Goal: Information Seeking & Learning: Find specific fact

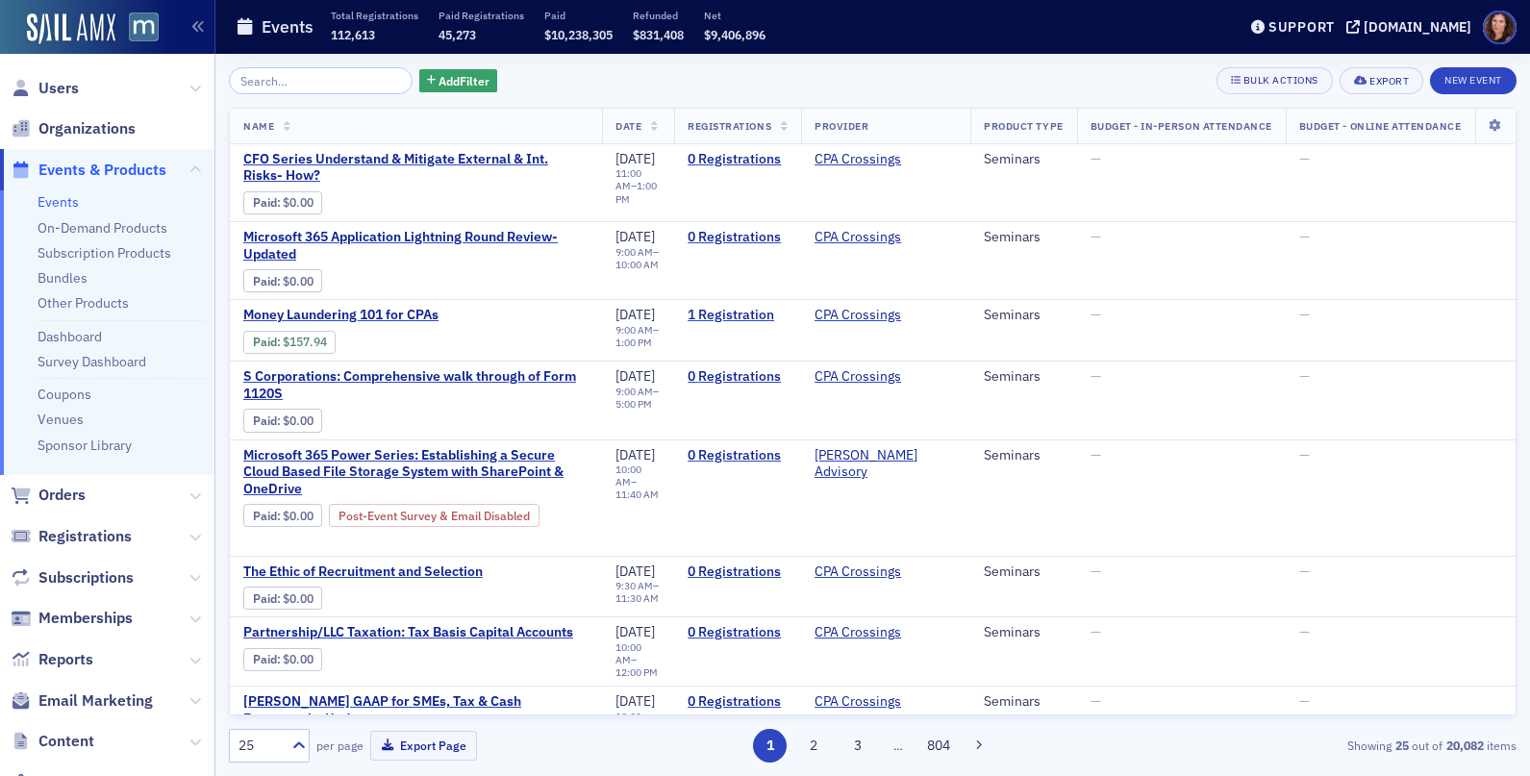
drag, startPoint x: 68, startPoint y: 200, endPoint x: 87, endPoint y: 193, distance: 20.4
click at [68, 200] on link "Events" at bounding box center [57, 201] width 41 height 17
click at [287, 81] on input "search" at bounding box center [321, 80] width 184 height 27
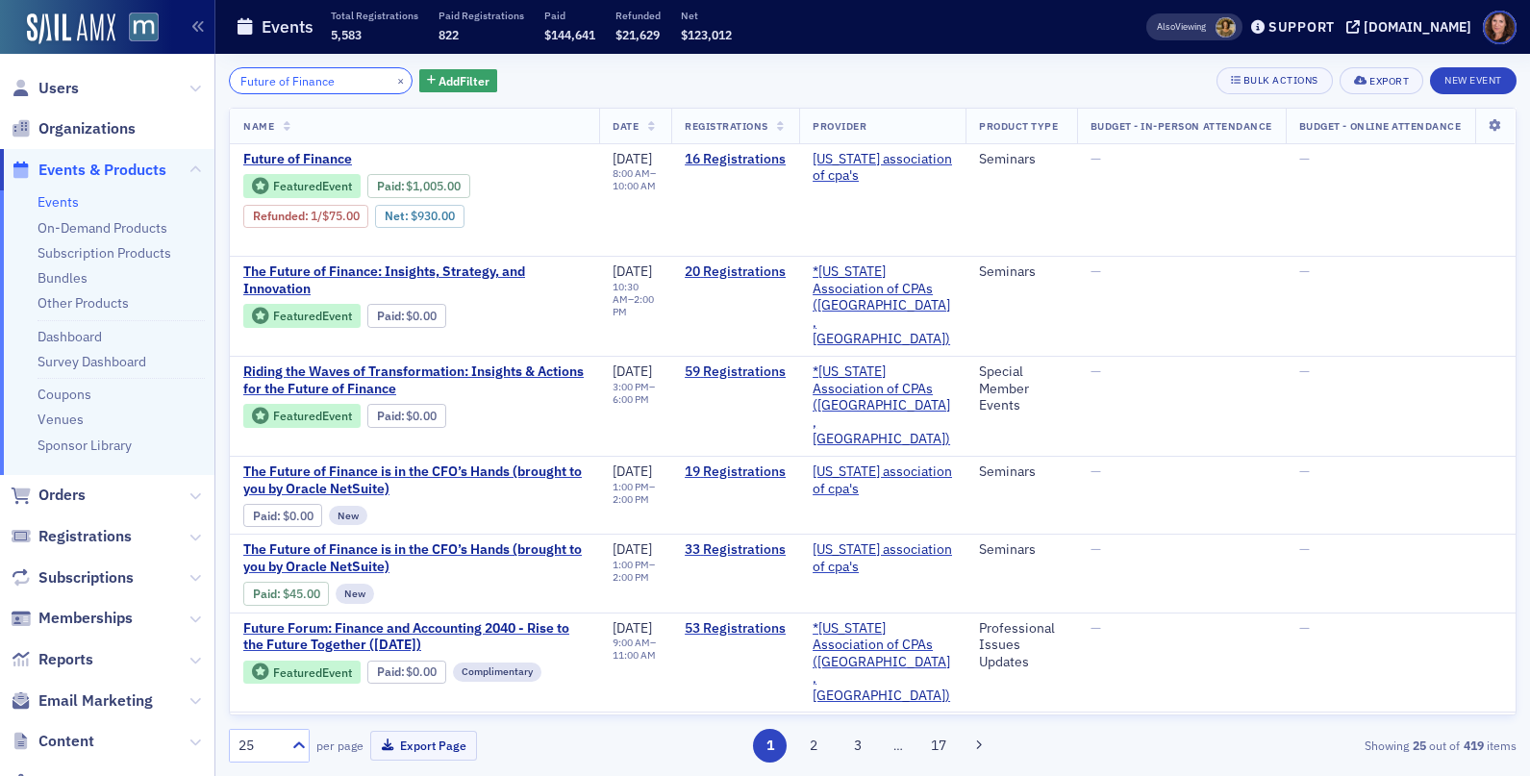
type input "Future of Finance"
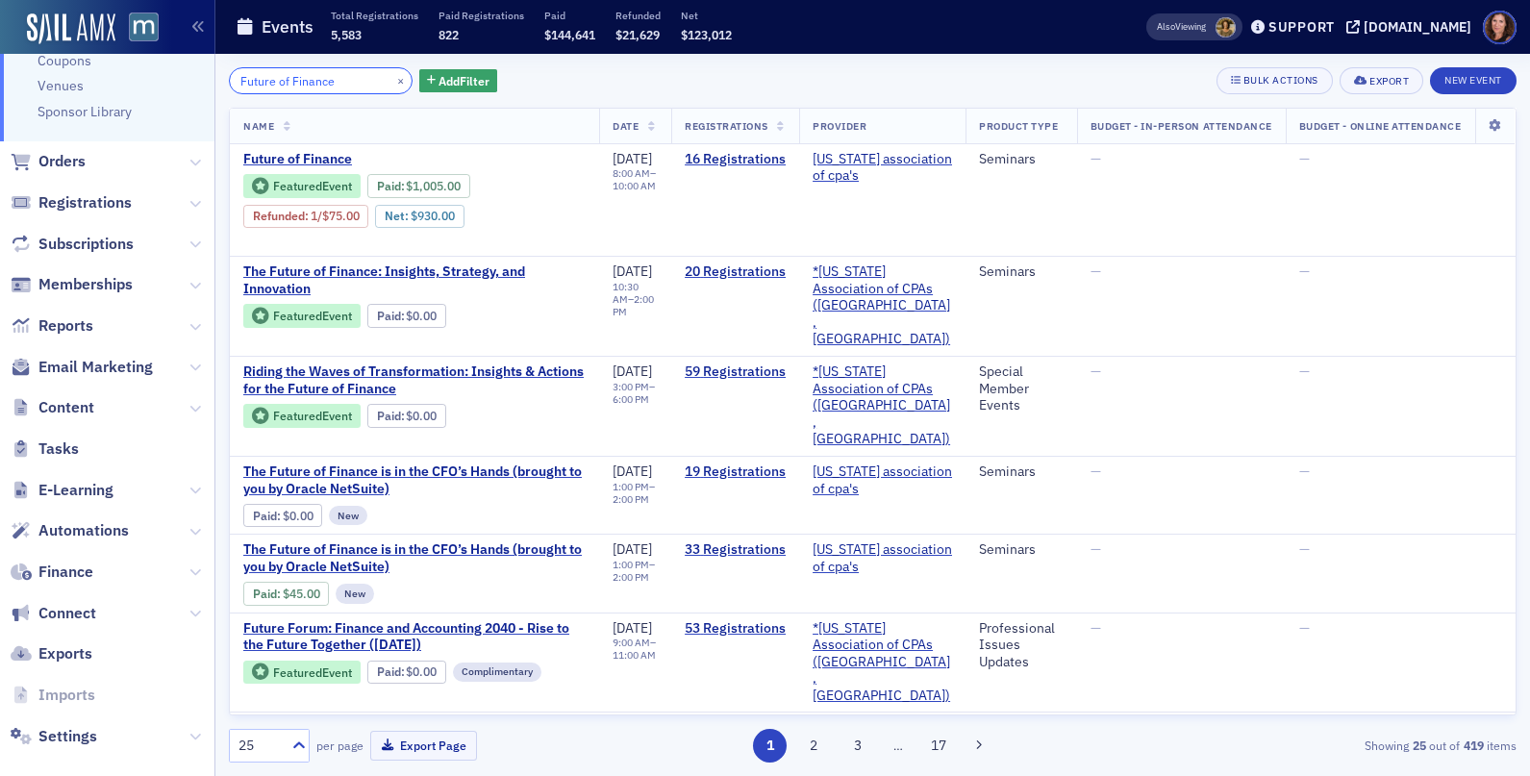
scroll to position [355, 0]
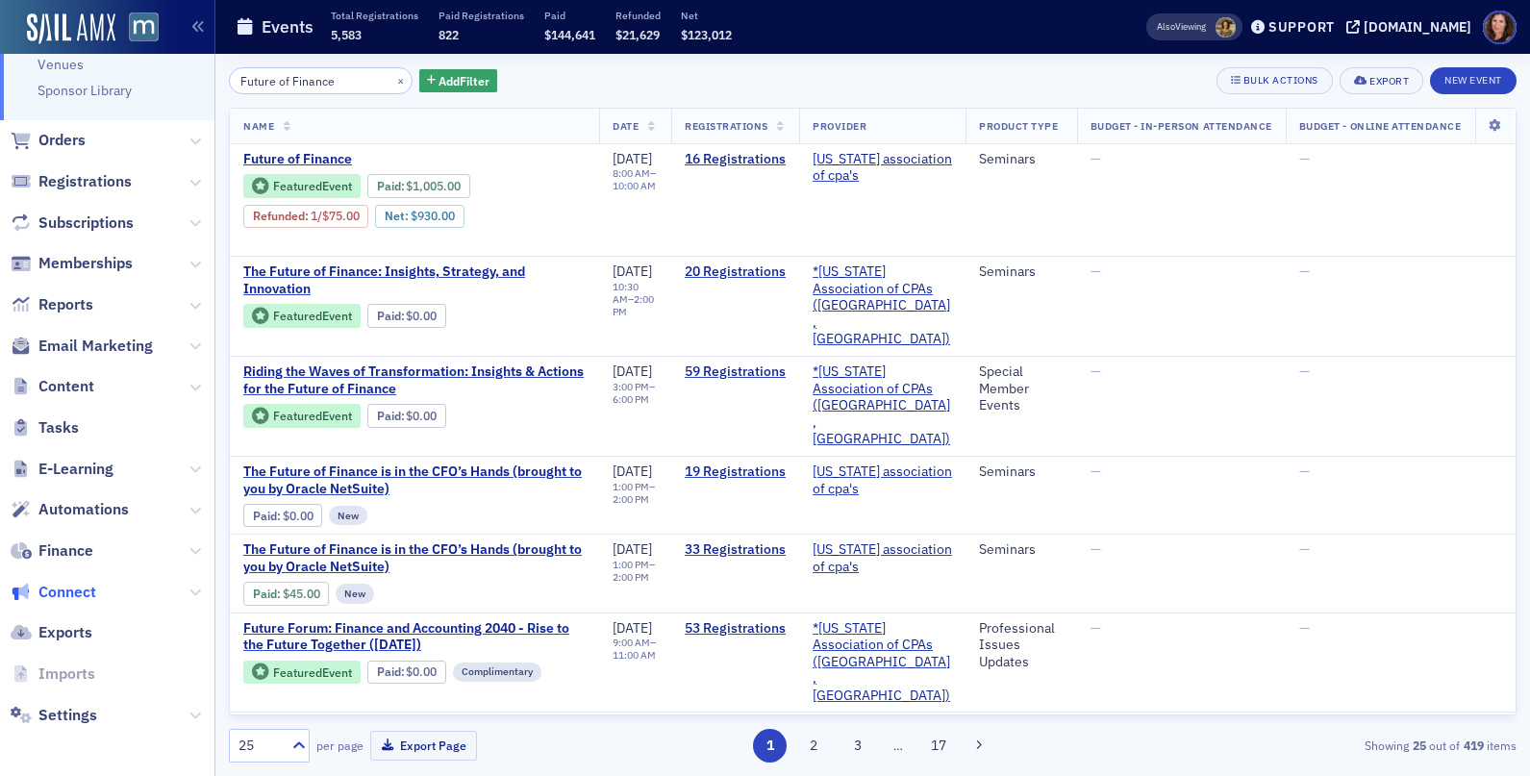
click at [80, 586] on span "Connect" at bounding box center [67, 592] width 58 height 21
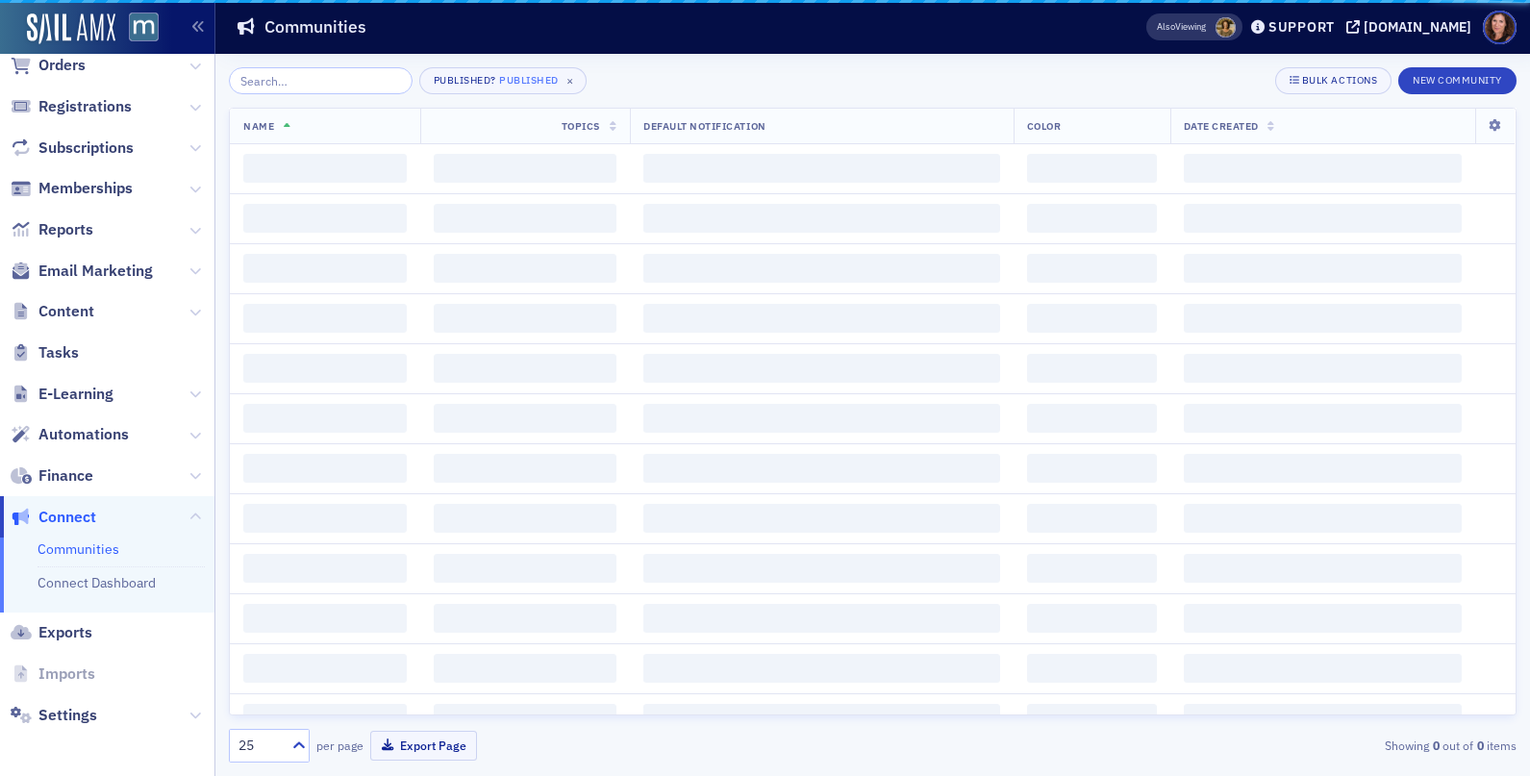
scroll to position [145, 0]
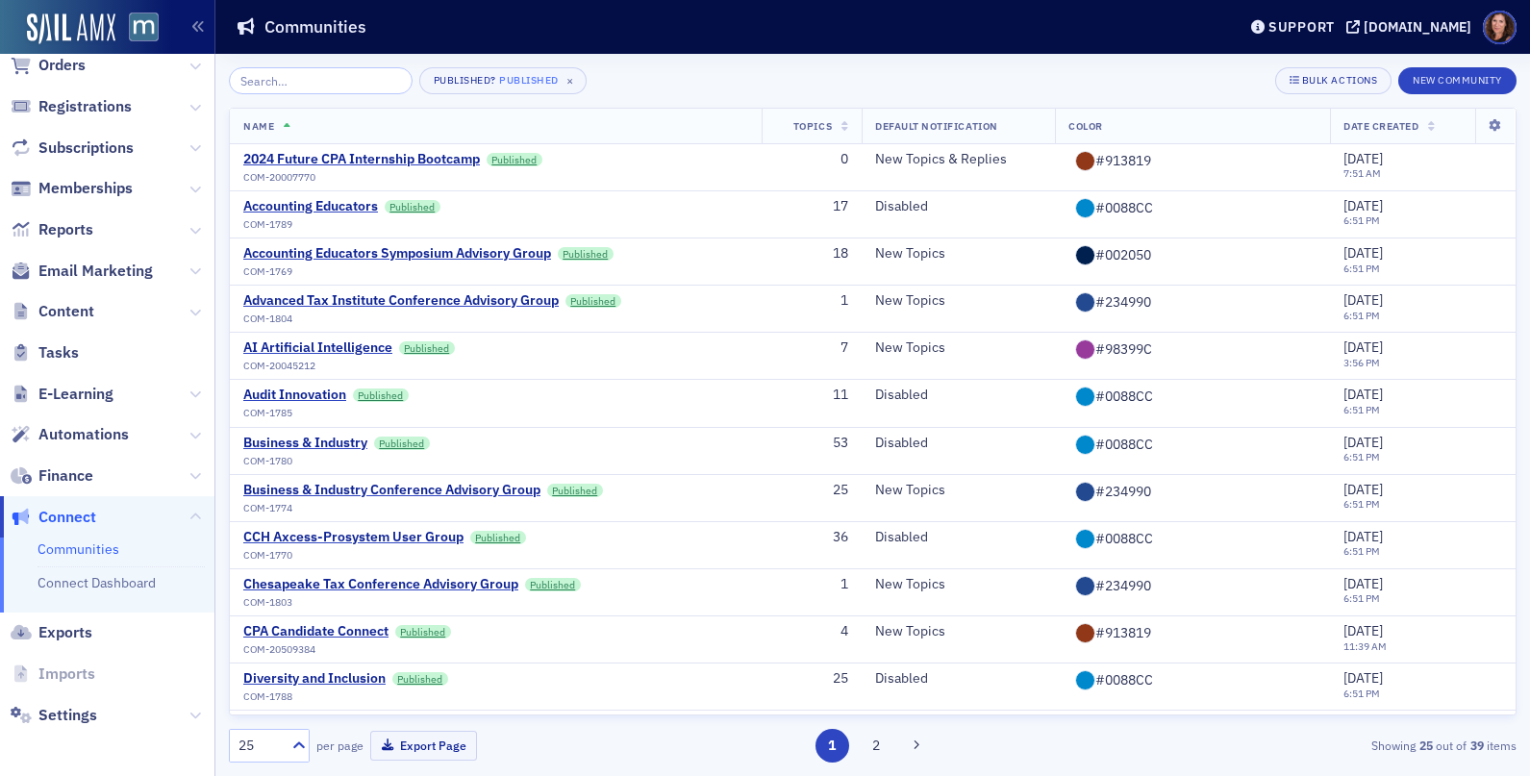
click at [330, 76] on input "search" at bounding box center [321, 80] width 184 height 27
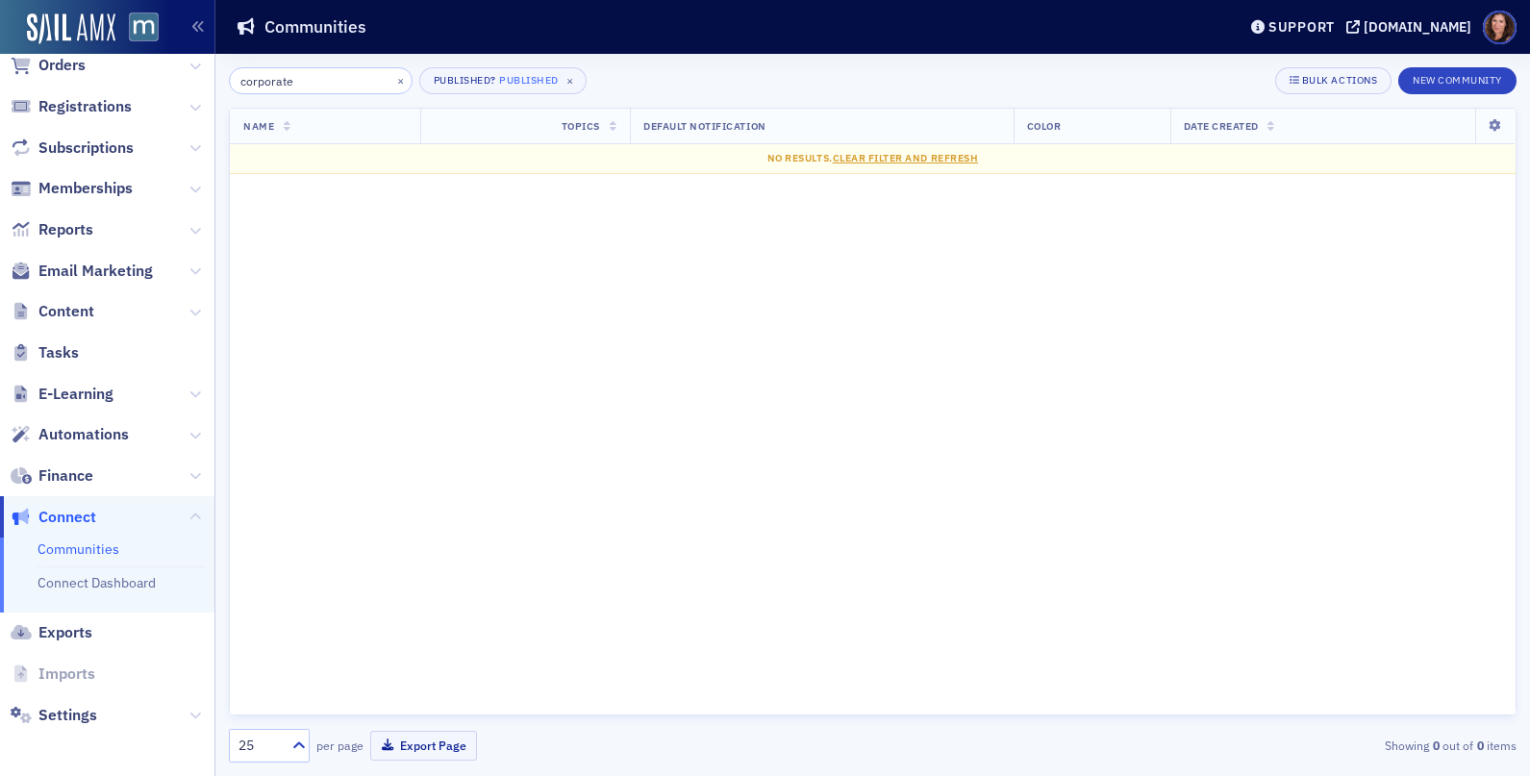
click at [274, 84] on input "corporate" at bounding box center [321, 80] width 184 height 27
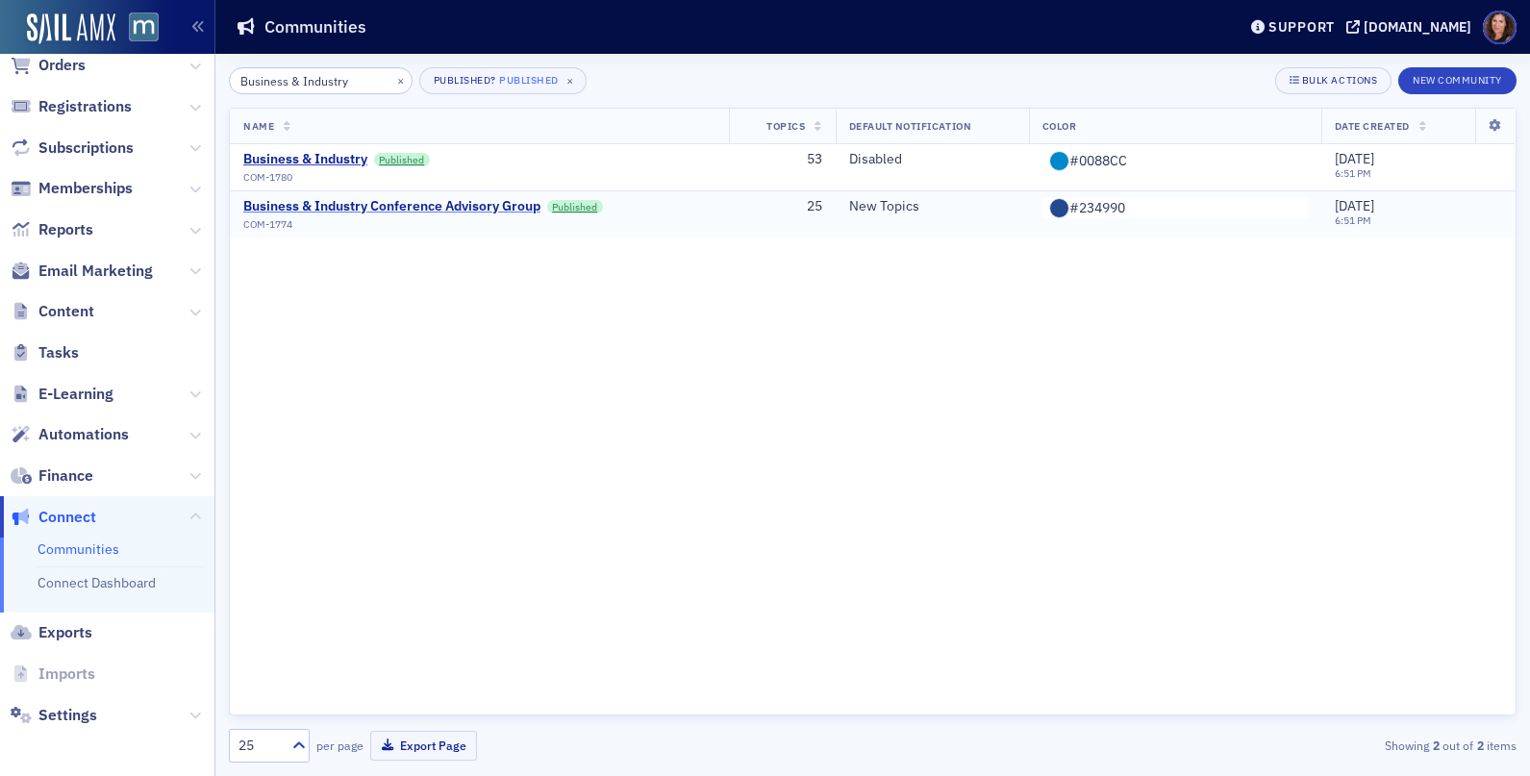
type input "Business & Industry"
click at [473, 211] on div "Business & Industry Conference Advisory Group" at bounding box center [391, 206] width 297 height 17
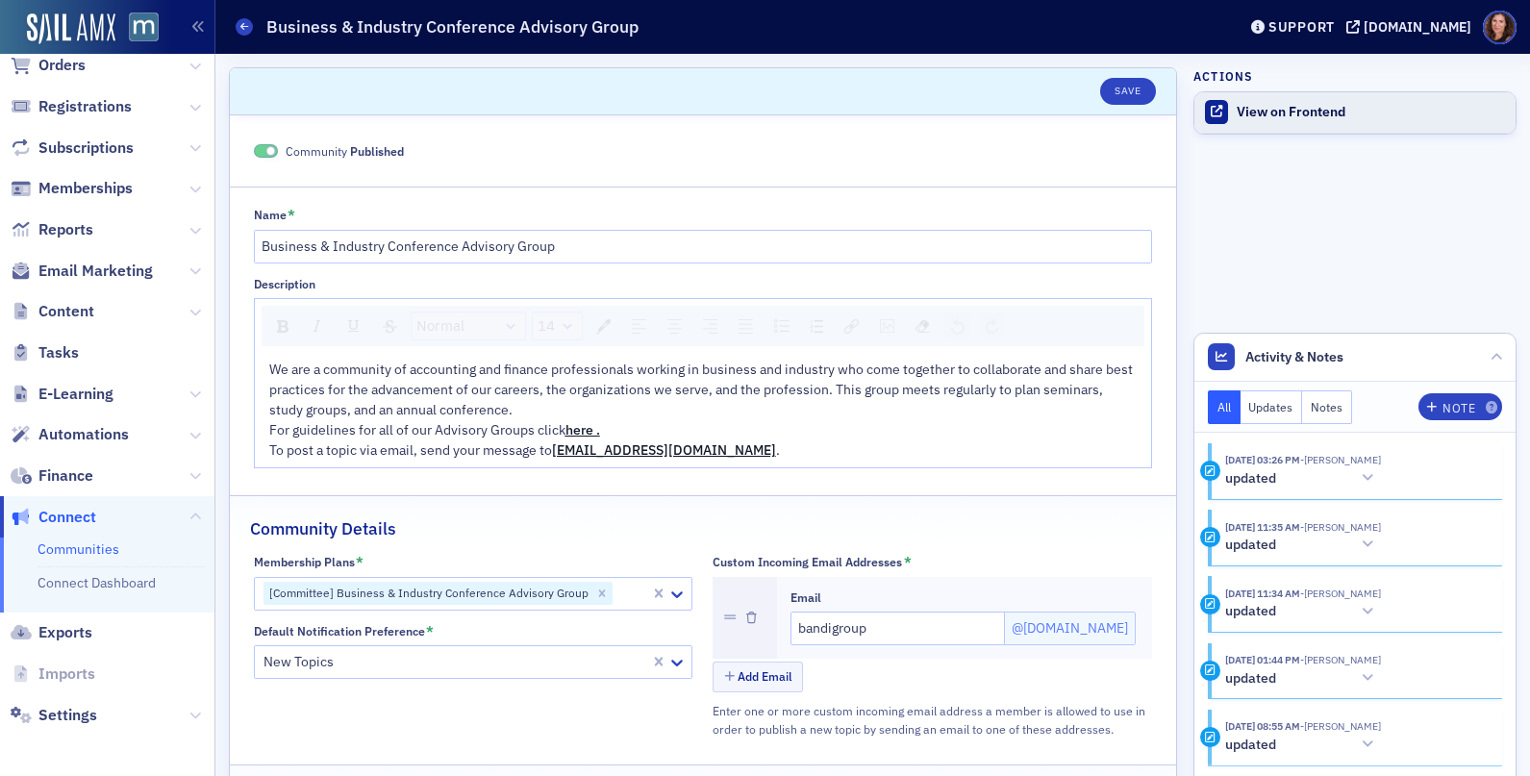
click at [1283, 123] on link "View on Frontend" at bounding box center [1354, 112] width 321 height 40
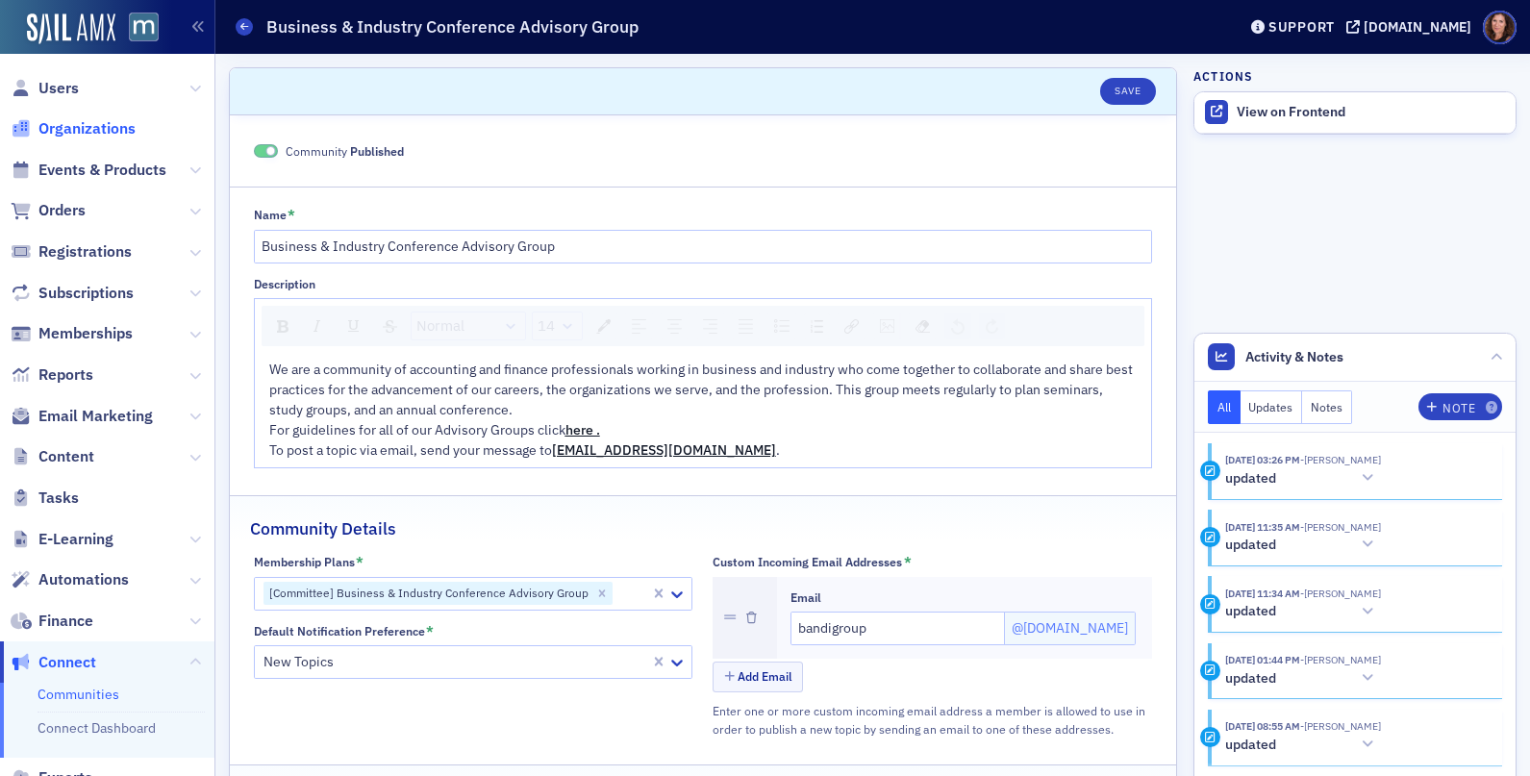
click at [89, 126] on span "Organizations" at bounding box center [86, 128] width 97 height 21
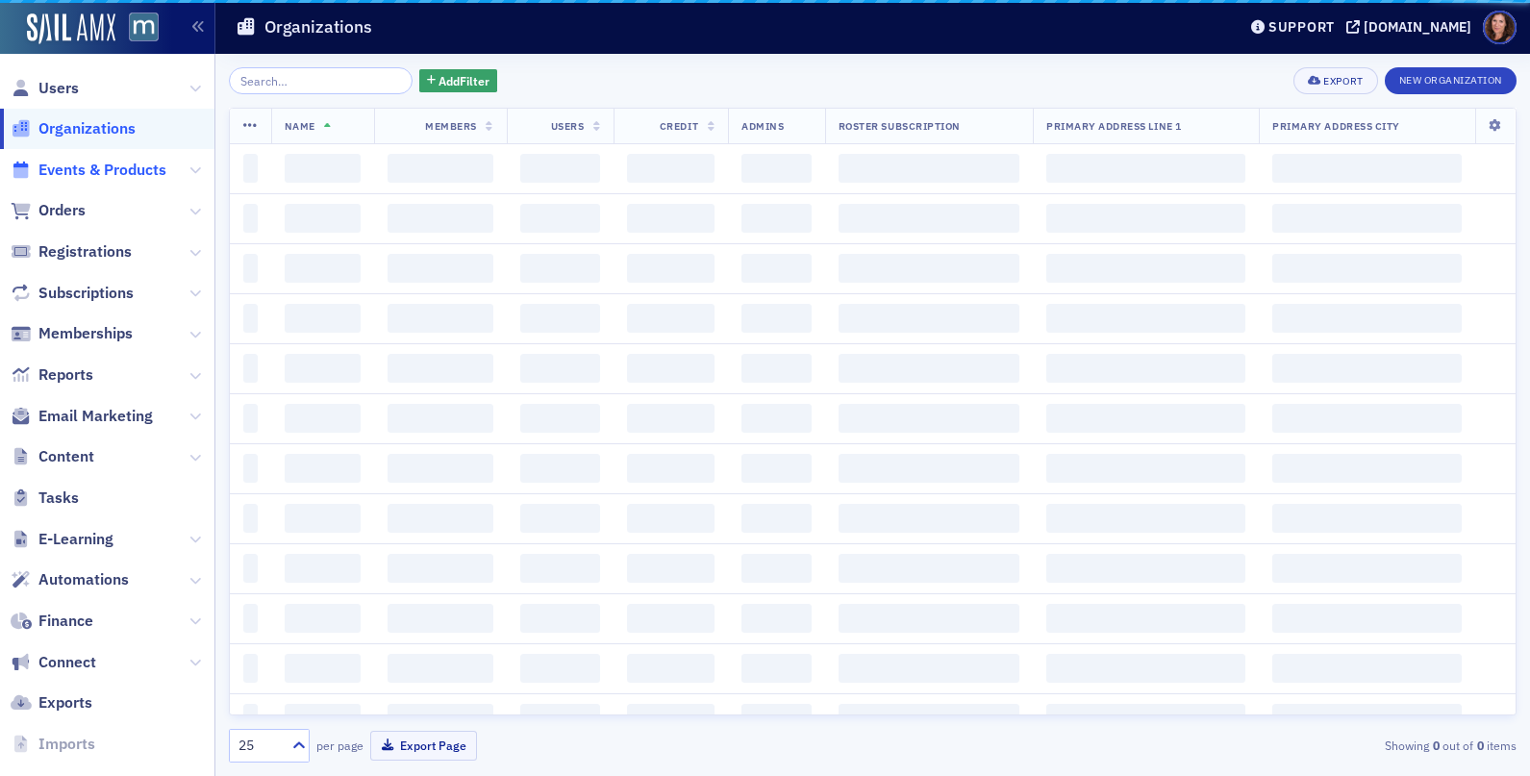
click at [88, 176] on span "Events & Products" at bounding box center [102, 170] width 128 height 21
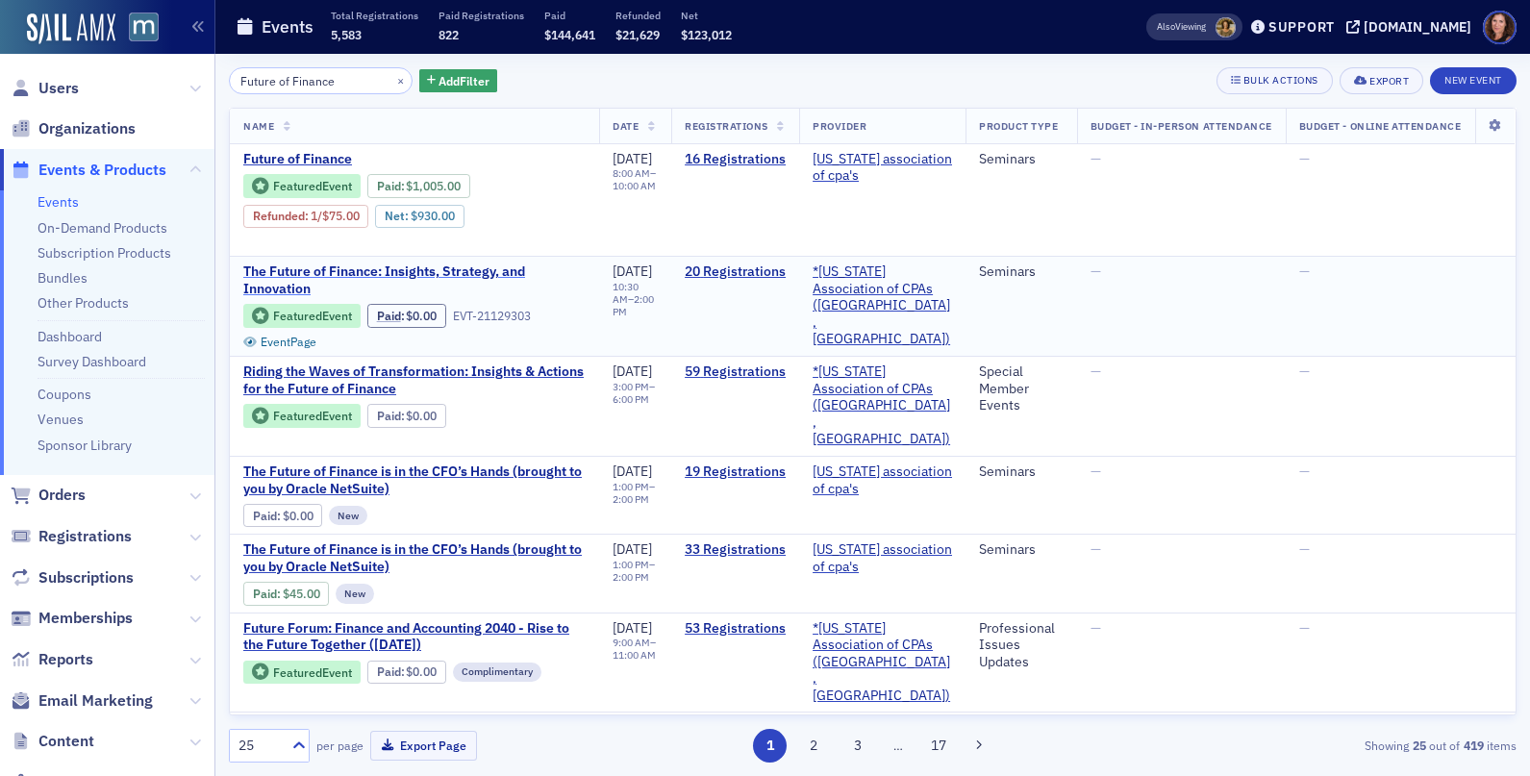
click at [461, 271] on span "The Future of Finance: Insights, Strategy, and Innovation" at bounding box center [414, 280] width 342 height 34
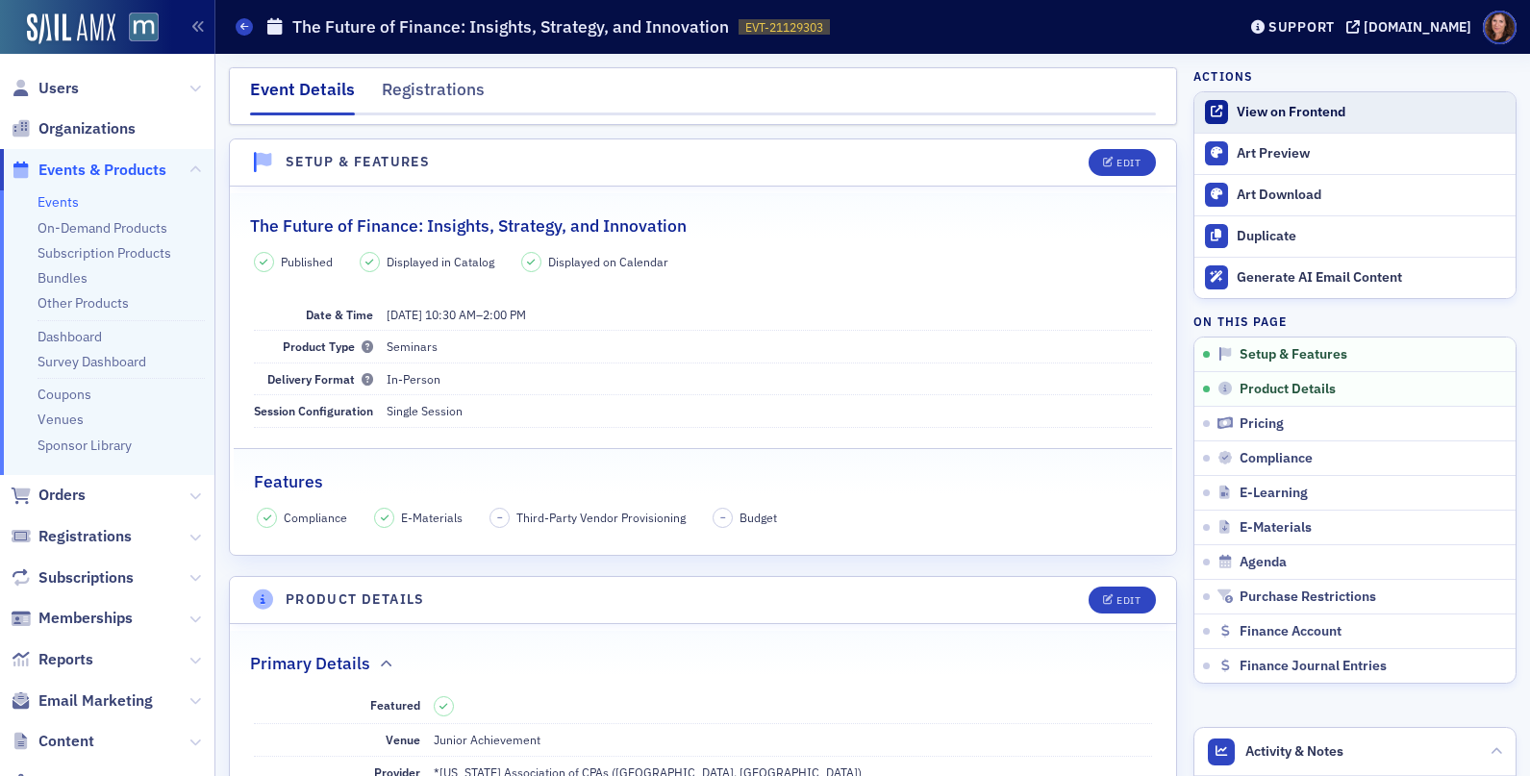
click at [1298, 116] on div "View on Frontend" at bounding box center [1370, 112] width 269 height 17
click at [1103, 161] on span "Edit" at bounding box center [1121, 163] width 37 height 11
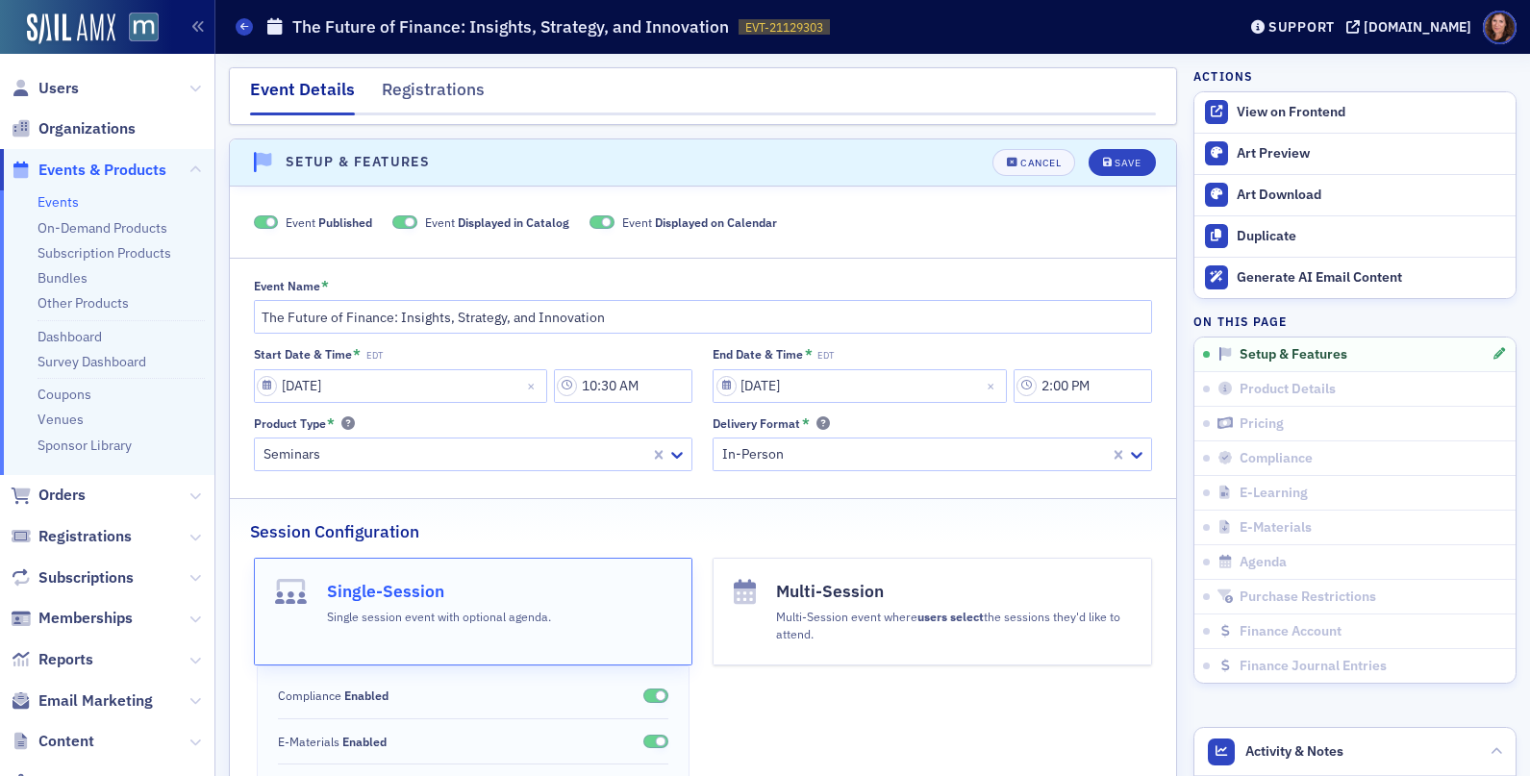
scroll to position [27, 0]
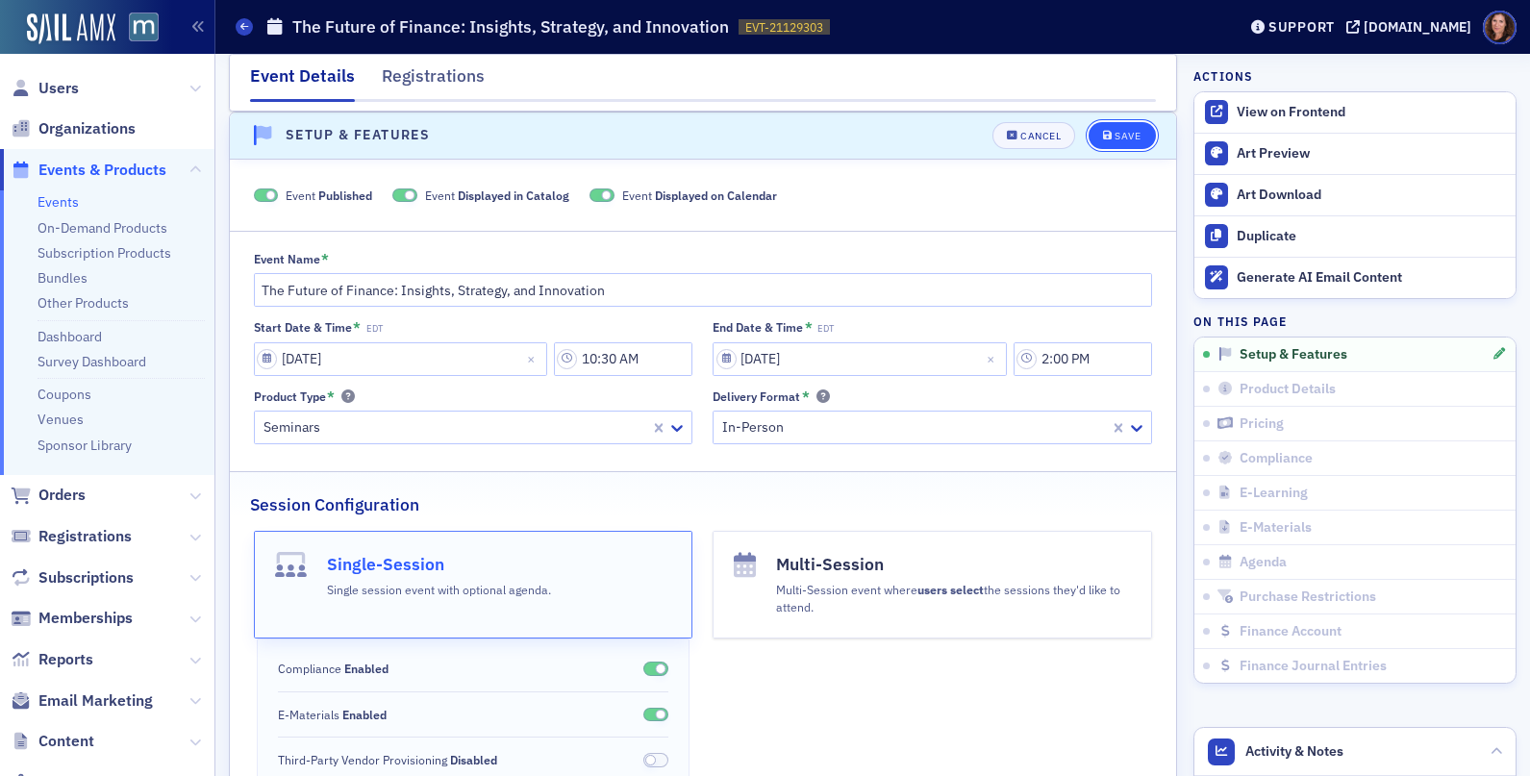
click at [1114, 137] on div "Save" at bounding box center [1127, 136] width 26 height 11
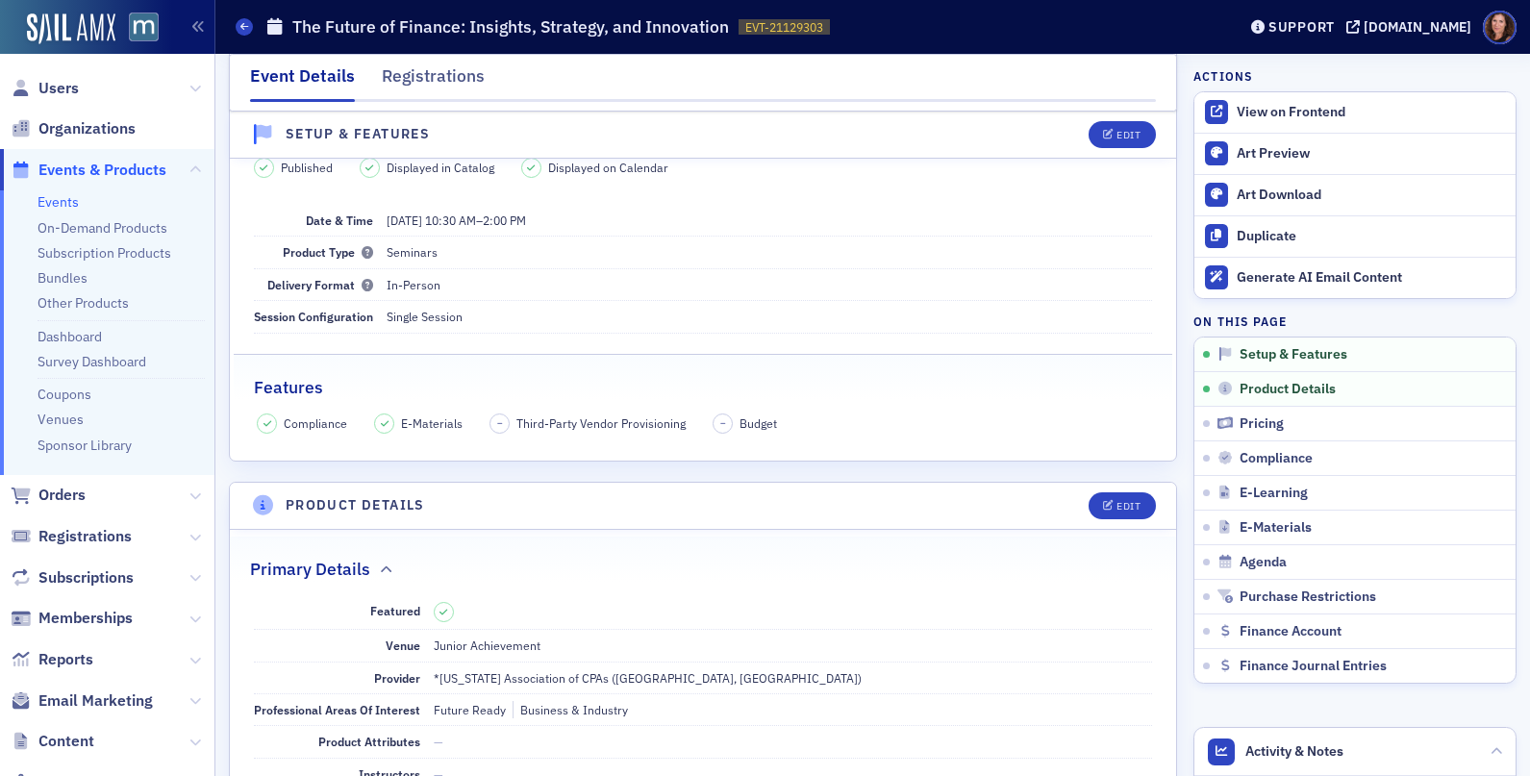
scroll to position [158, 0]
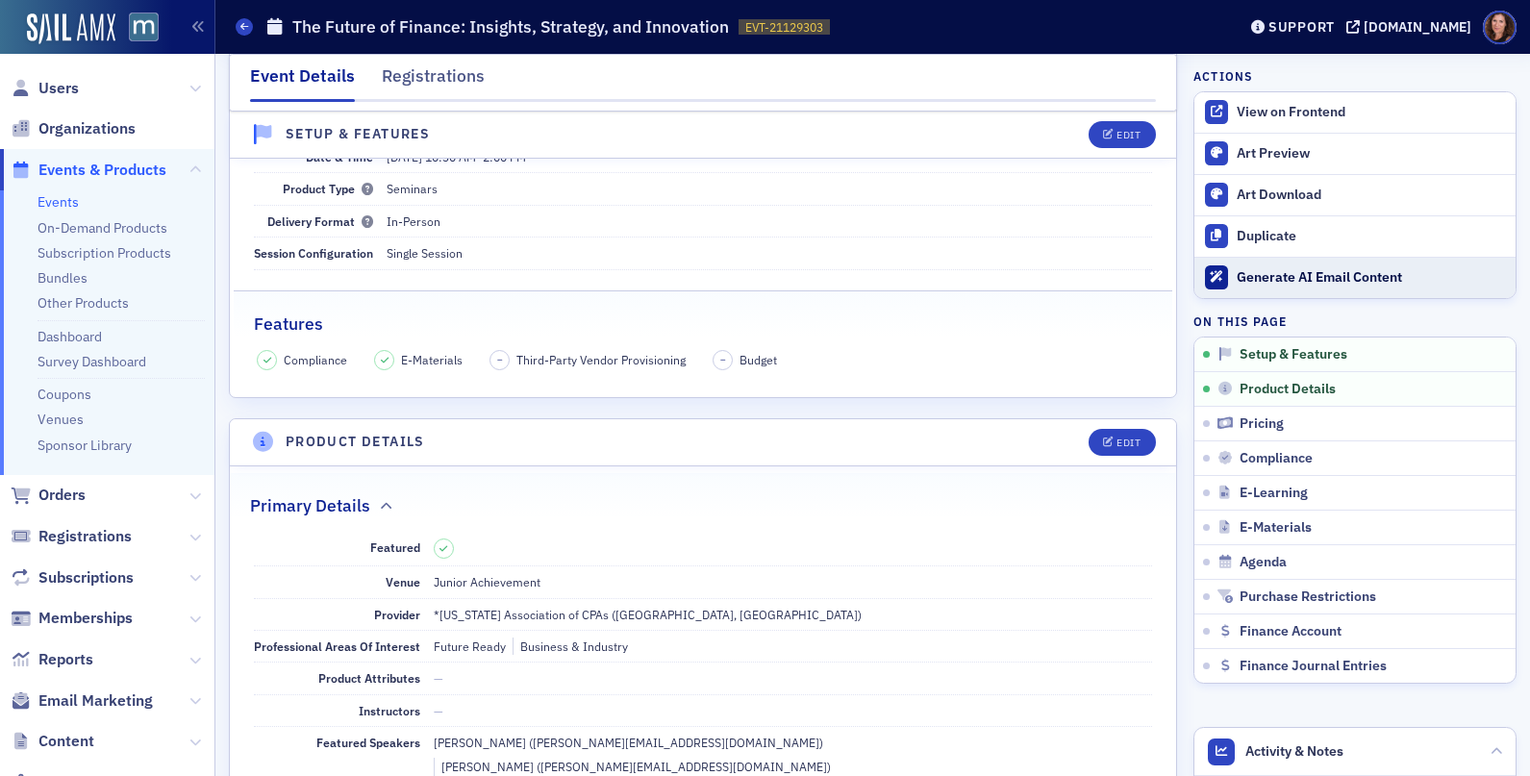
click at [1277, 281] on div "Generate AI Email Content" at bounding box center [1370, 277] width 269 height 17
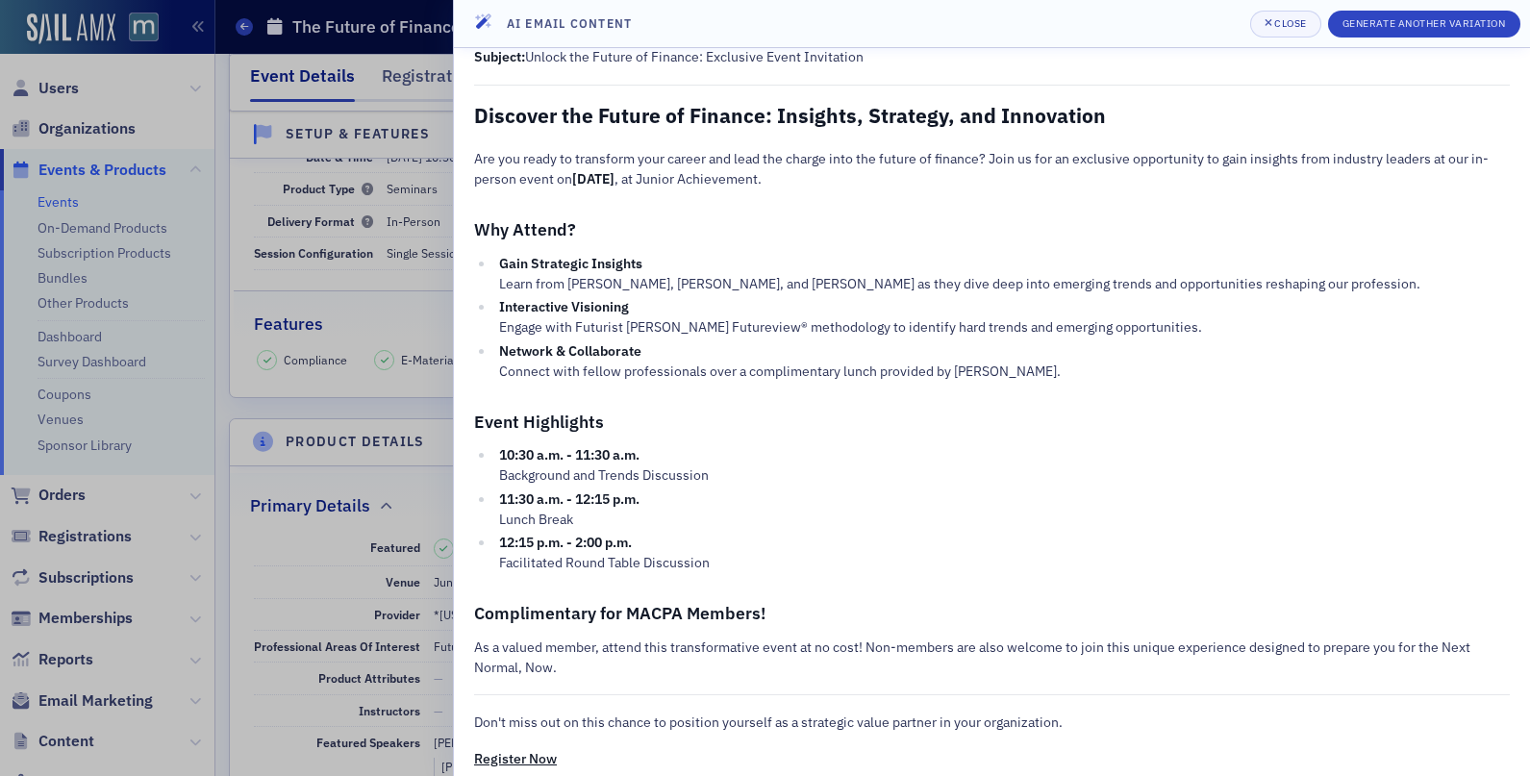
scroll to position [0, 0]
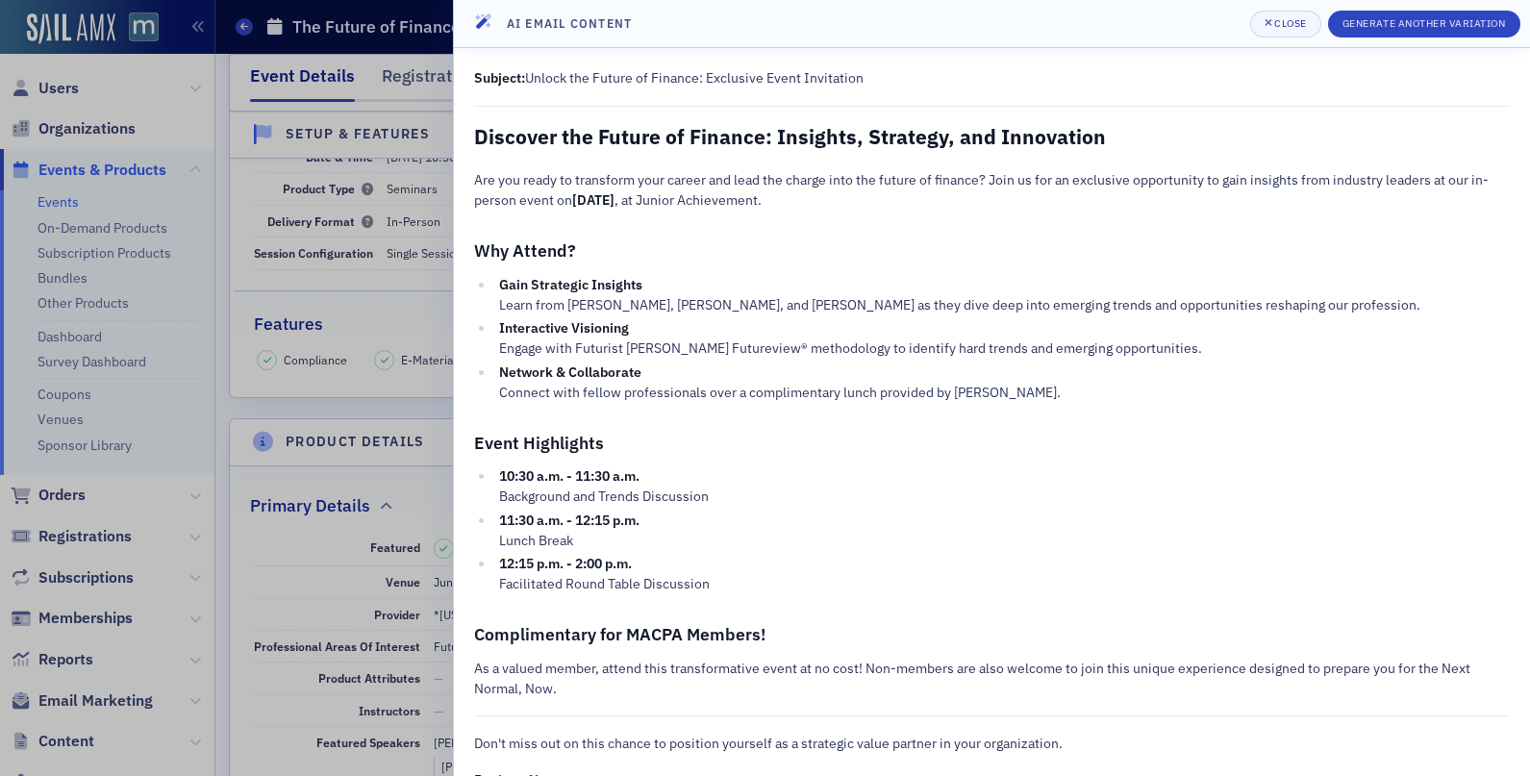
click at [878, 239] on h3 "Why Attend?" at bounding box center [991, 250] width 1035 height 27
click at [551, 137] on h2 "Discover the Future of Finance: Insights, Strategy, and Innovation" at bounding box center [991, 136] width 1035 height 27
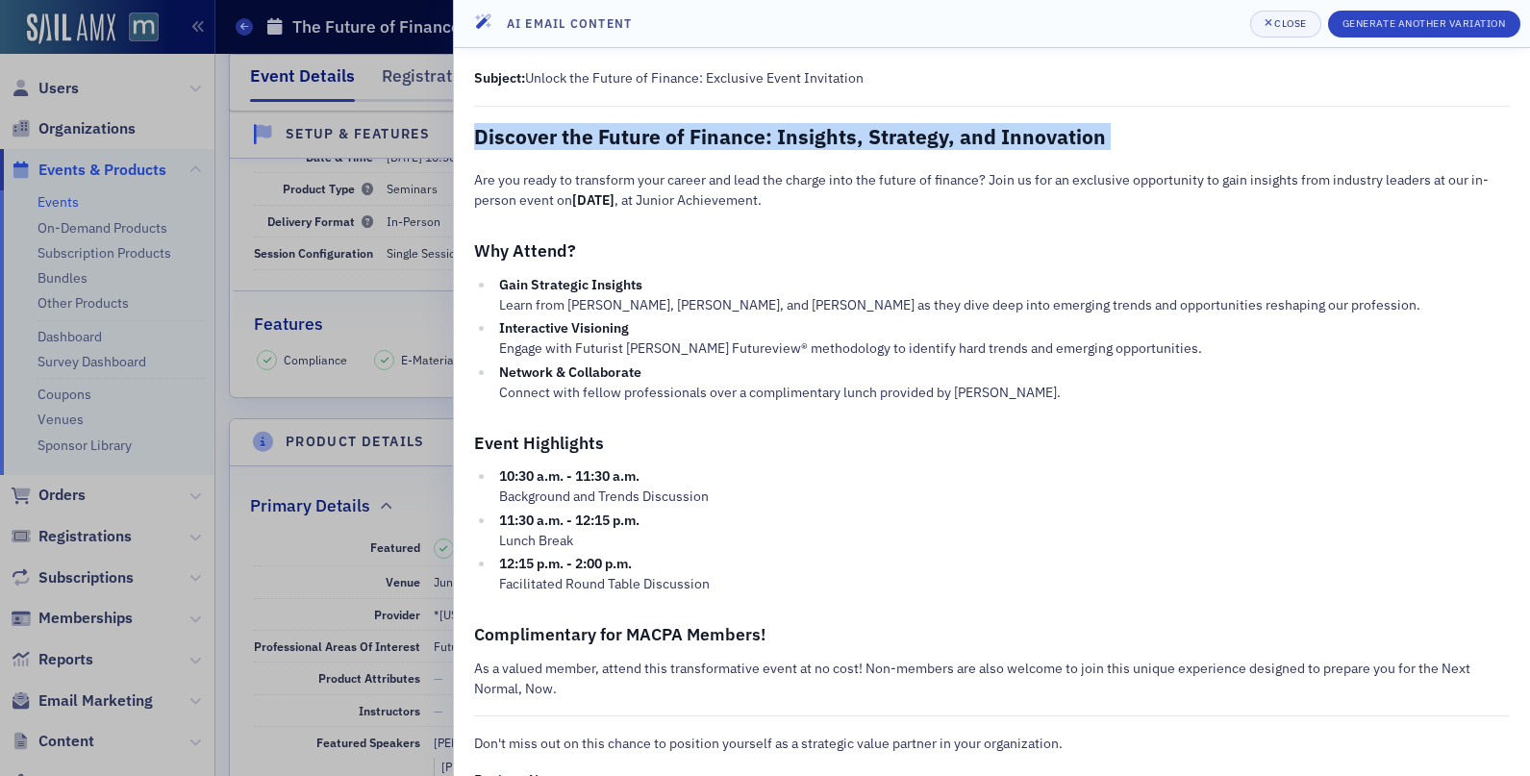
click at [551, 137] on h2 "Discover the Future of Finance: Insights, Strategy, and Innovation" at bounding box center [991, 136] width 1035 height 27
copy div "Discover the Future of Finance: Insights, Strategy, and Innovation"
click at [42, 62] on div at bounding box center [765, 388] width 1530 height 776
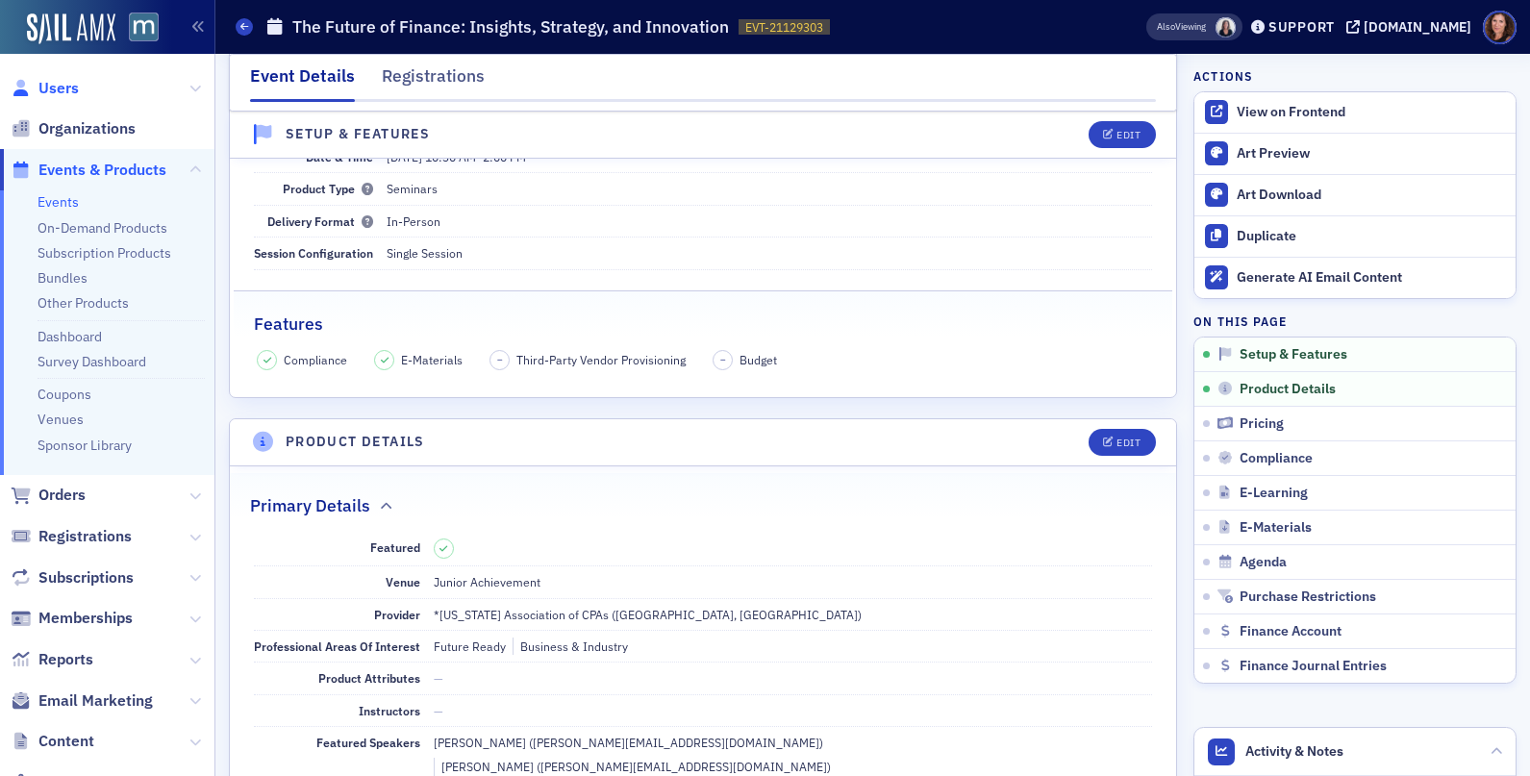
click at [63, 86] on span "Users" at bounding box center [58, 88] width 40 height 21
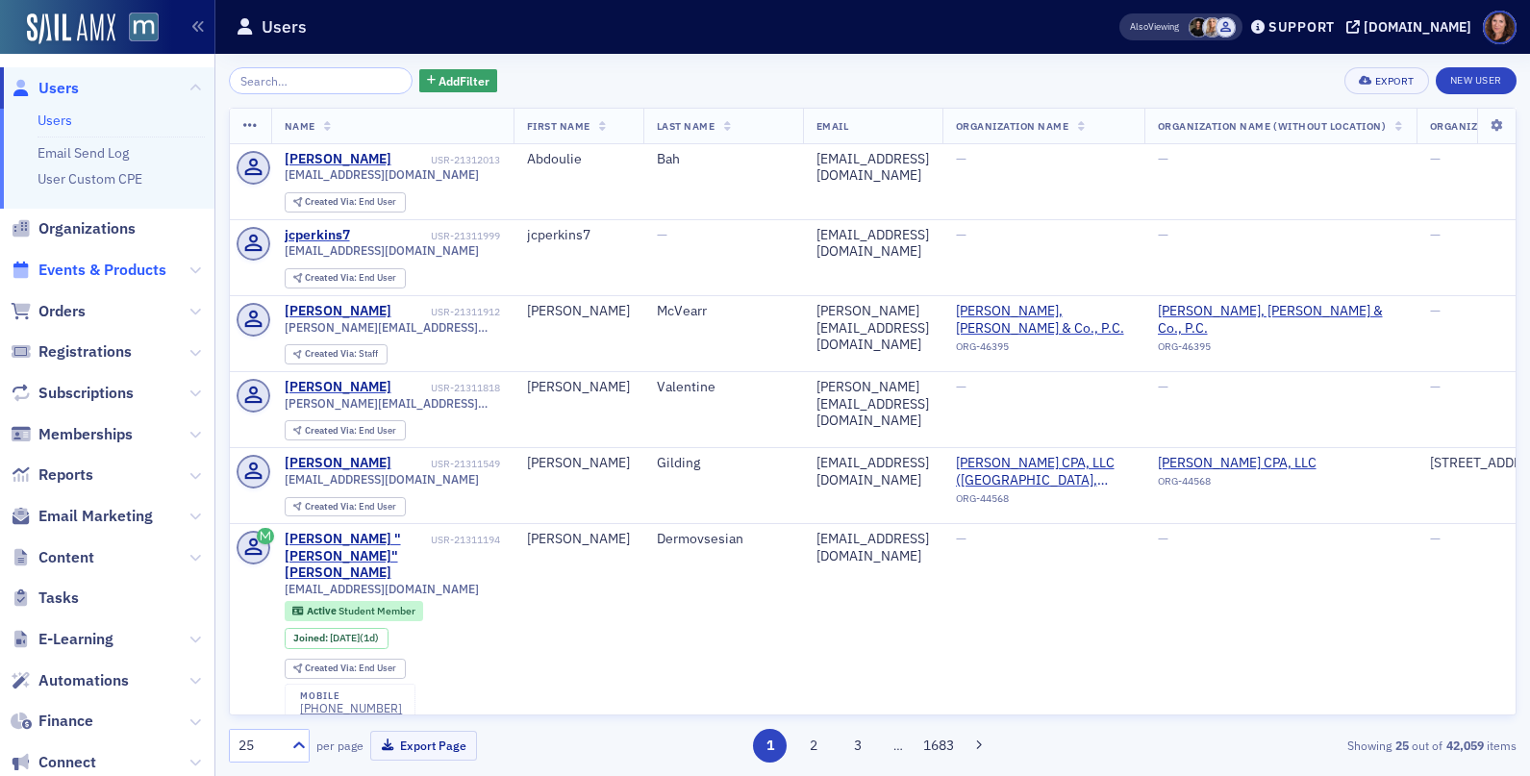
click at [102, 269] on span "Events & Products" at bounding box center [102, 270] width 128 height 21
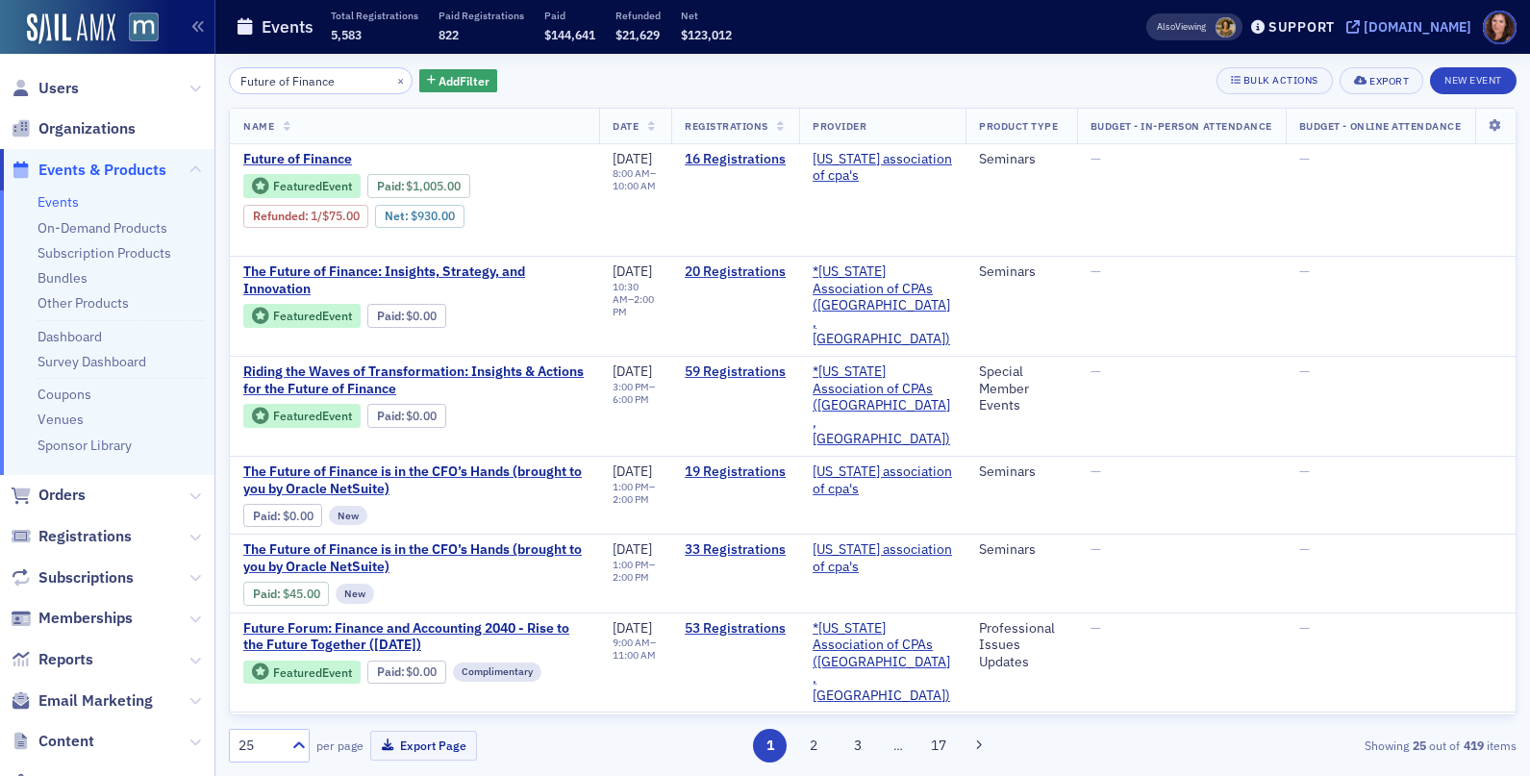
click at [1428, 25] on div "[DOMAIN_NAME]" at bounding box center [1417, 26] width 108 height 17
click at [351, 274] on span "The Future of Finance: Insights, Strategy, and Innovation" at bounding box center [414, 280] width 342 height 34
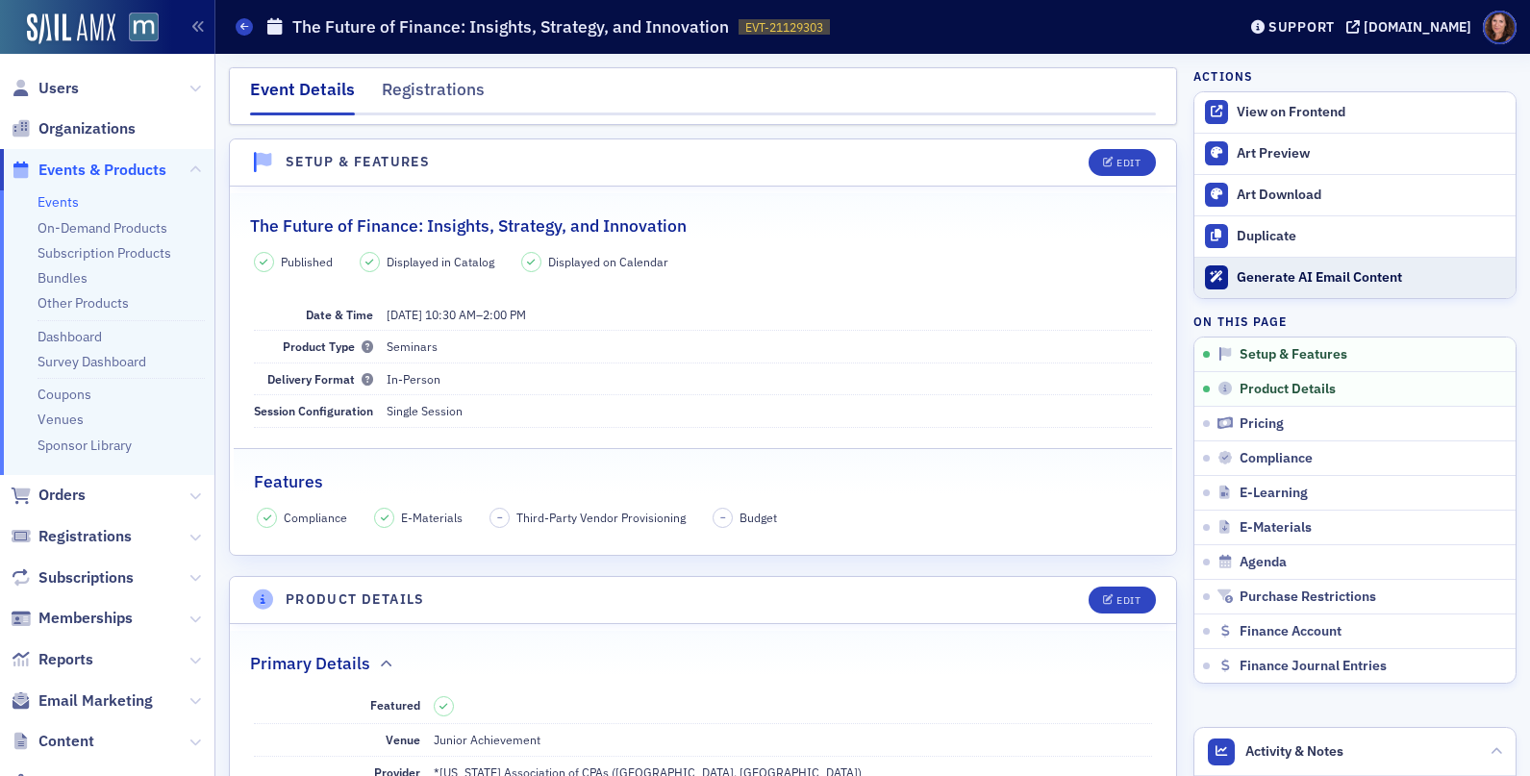
click at [1289, 272] on div "Generate AI Email Content" at bounding box center [1370, 277] width 269 height 17
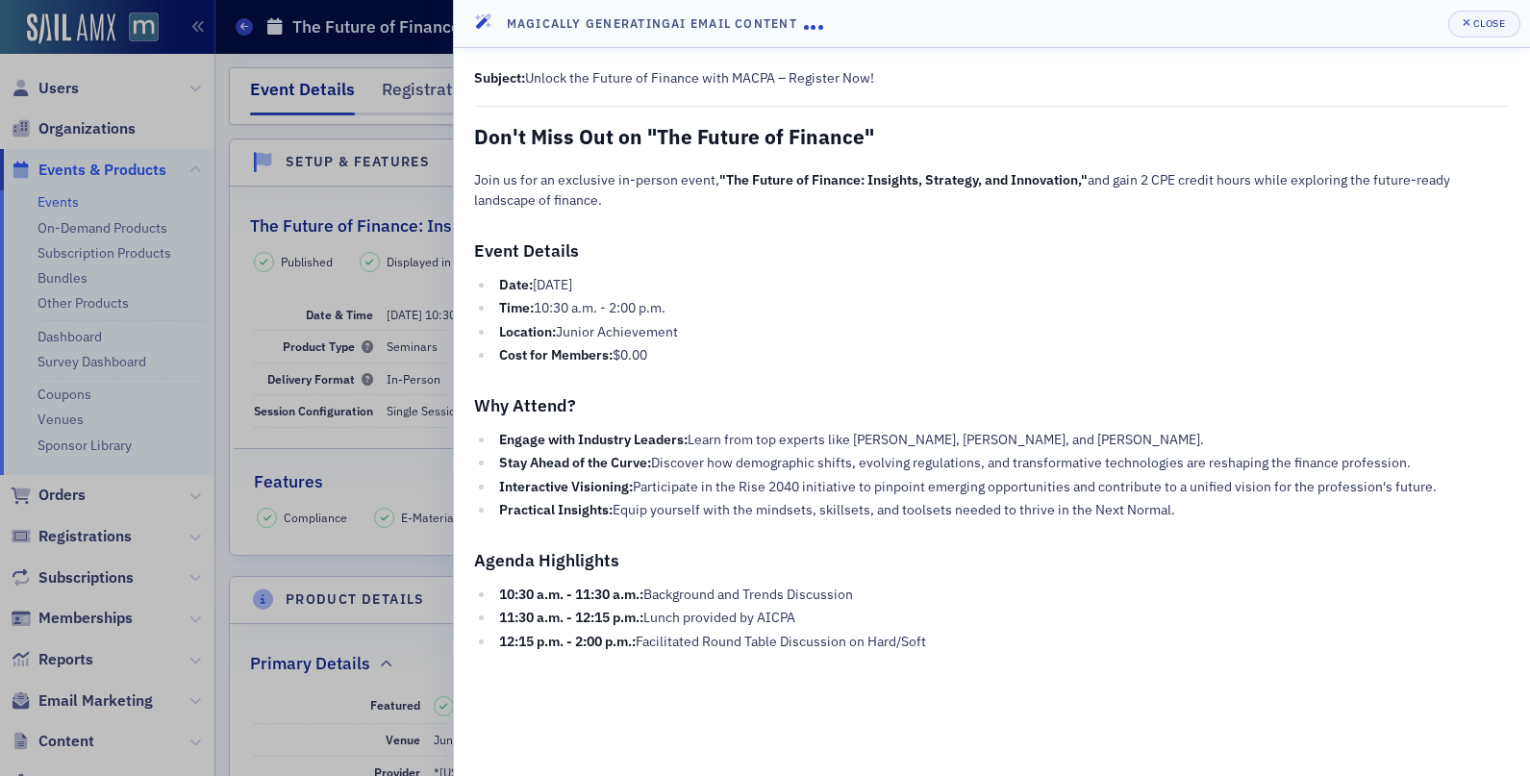
click at [812, 433] on li "Engage with Industry Leaders: Learn from top experts like Tom Hood, Rebekah Ols…" at bounding box center [1001, 440] width 1015 height 20
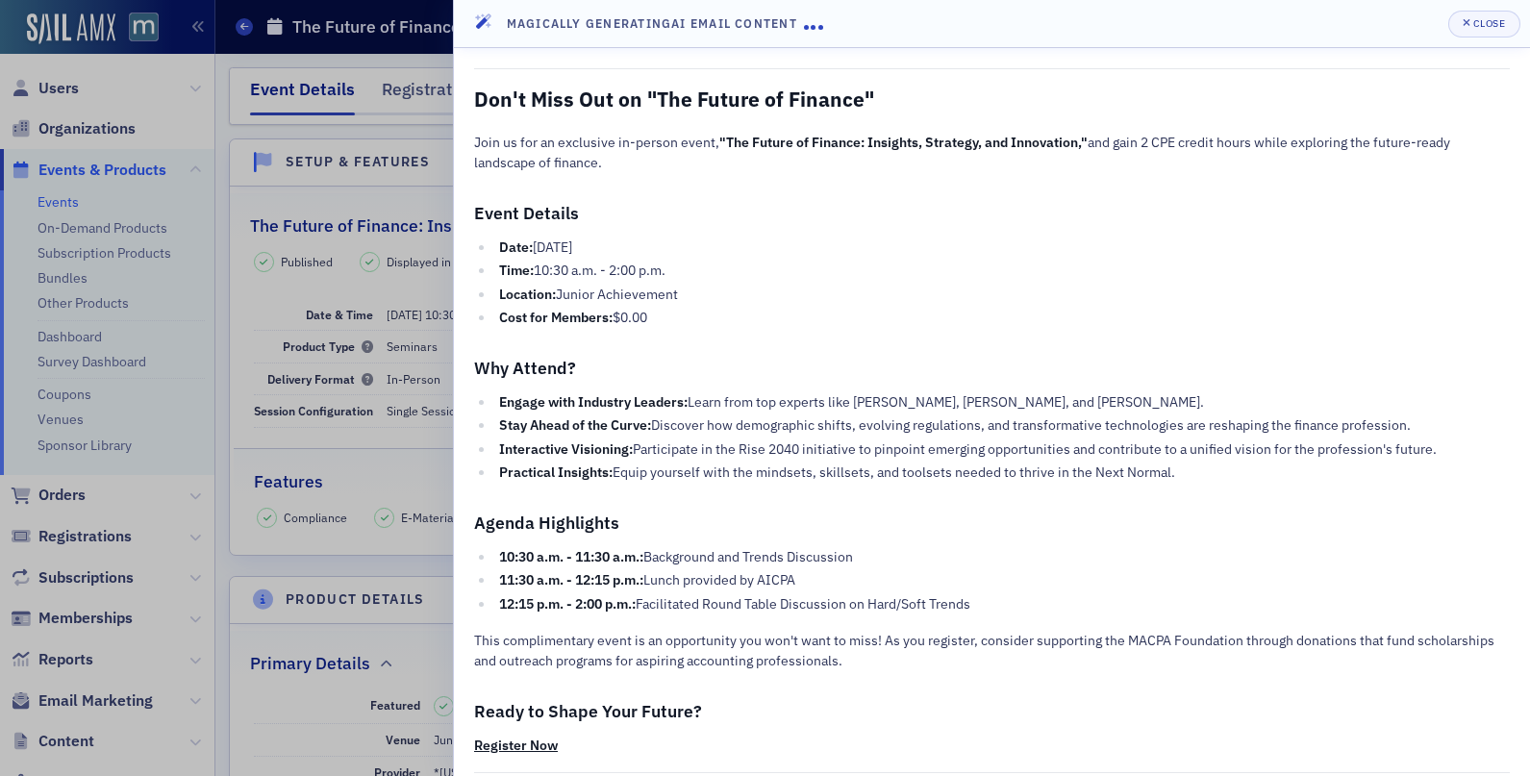
scroll to position [92, 0]
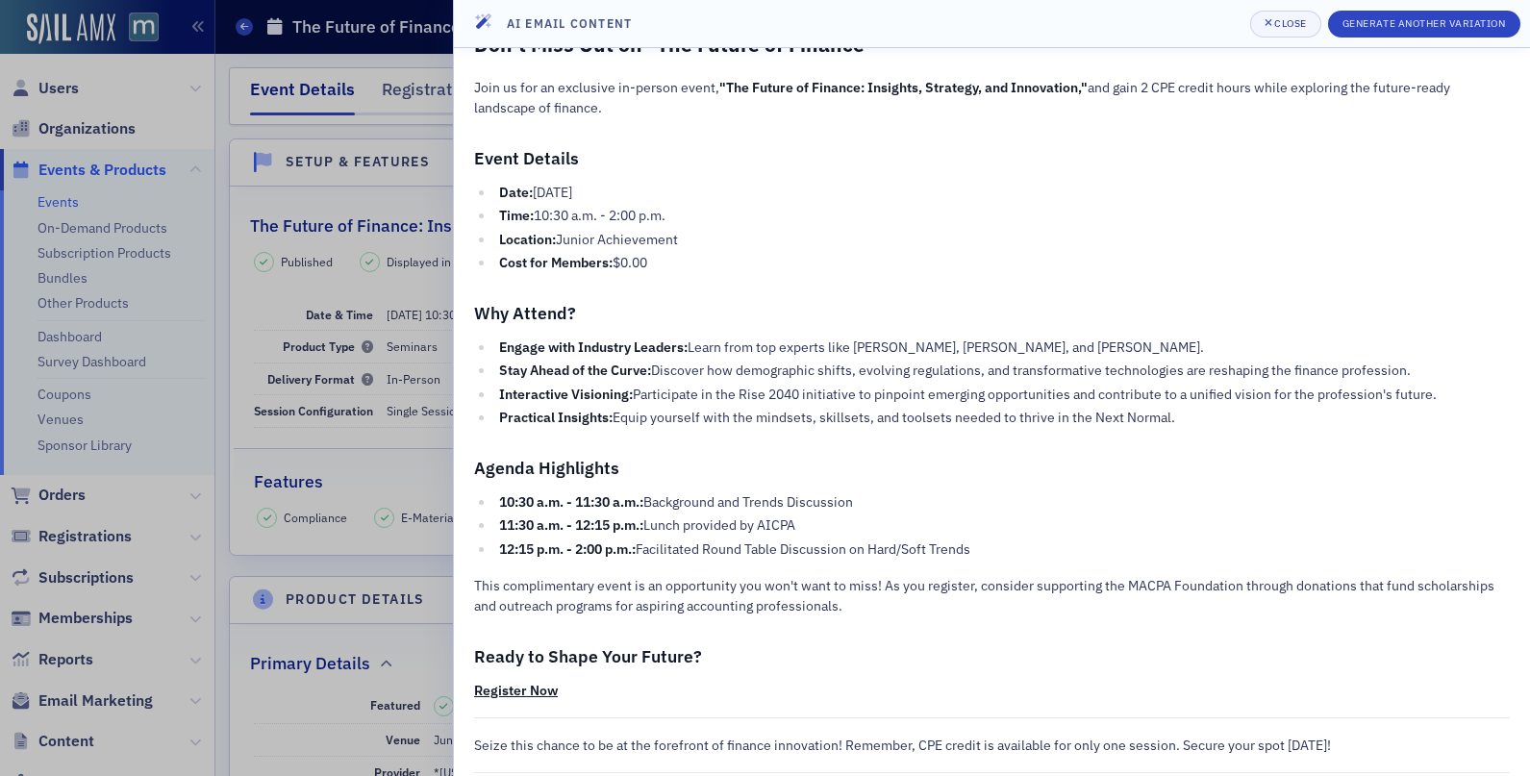
click at [770, 583] on p "This complimentary event is an opportunity you won't want to miss! As you regis…" at bounding box center [991, 596] width 1035 height 40
click at [770, 584] on p "This complimentary event is an opportunity you won't want to miss! As you regis…" at bounding box center [991, 596] width 1035 height 40
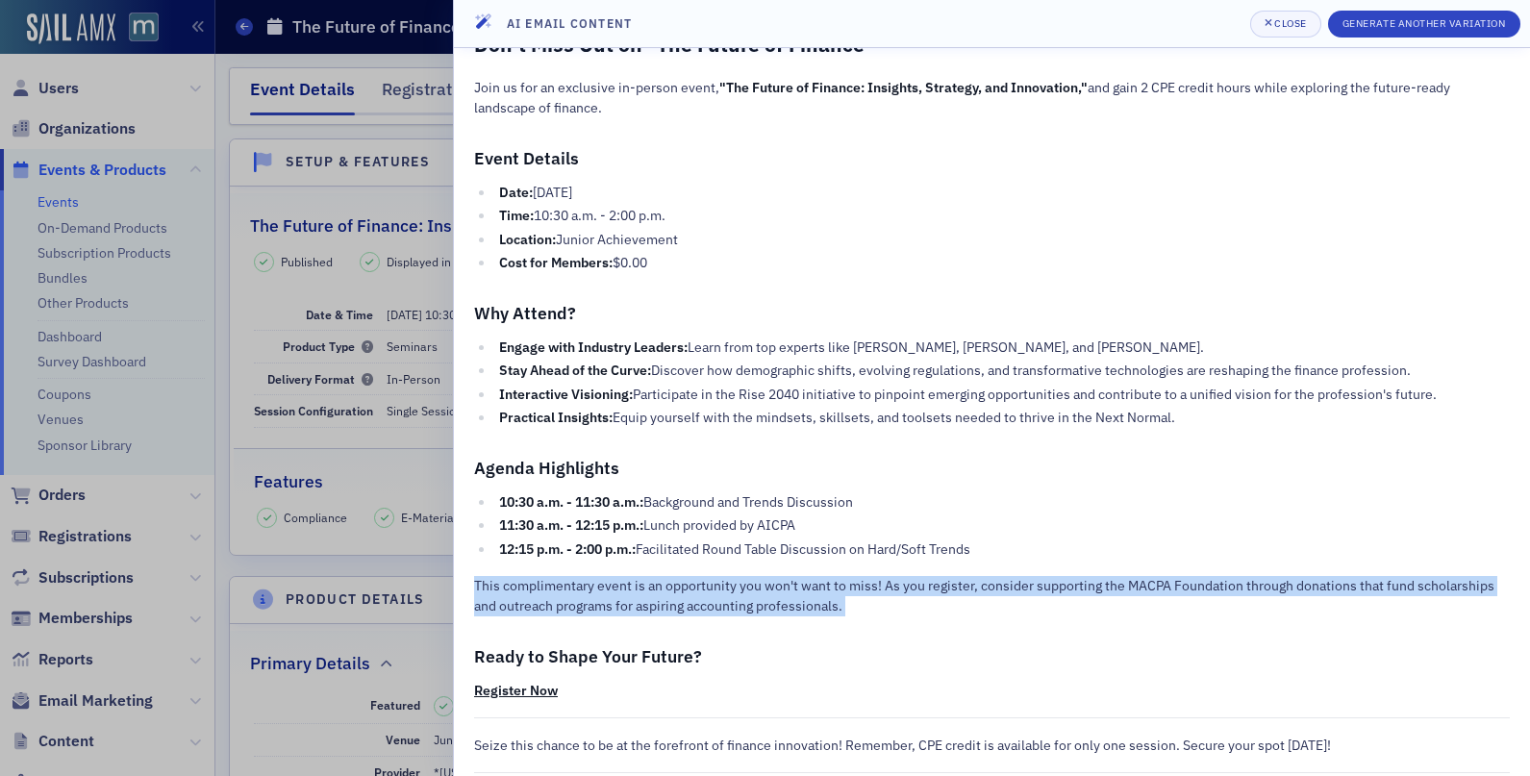
click at [770, 584] on p "This complimentary event is an opportunity you won't want to miss! As you regis…" at bounding box center [991, 596] width 1035 height 40
copy div "This complimentary event is an opportunity you won't want to miss! As you regis…"
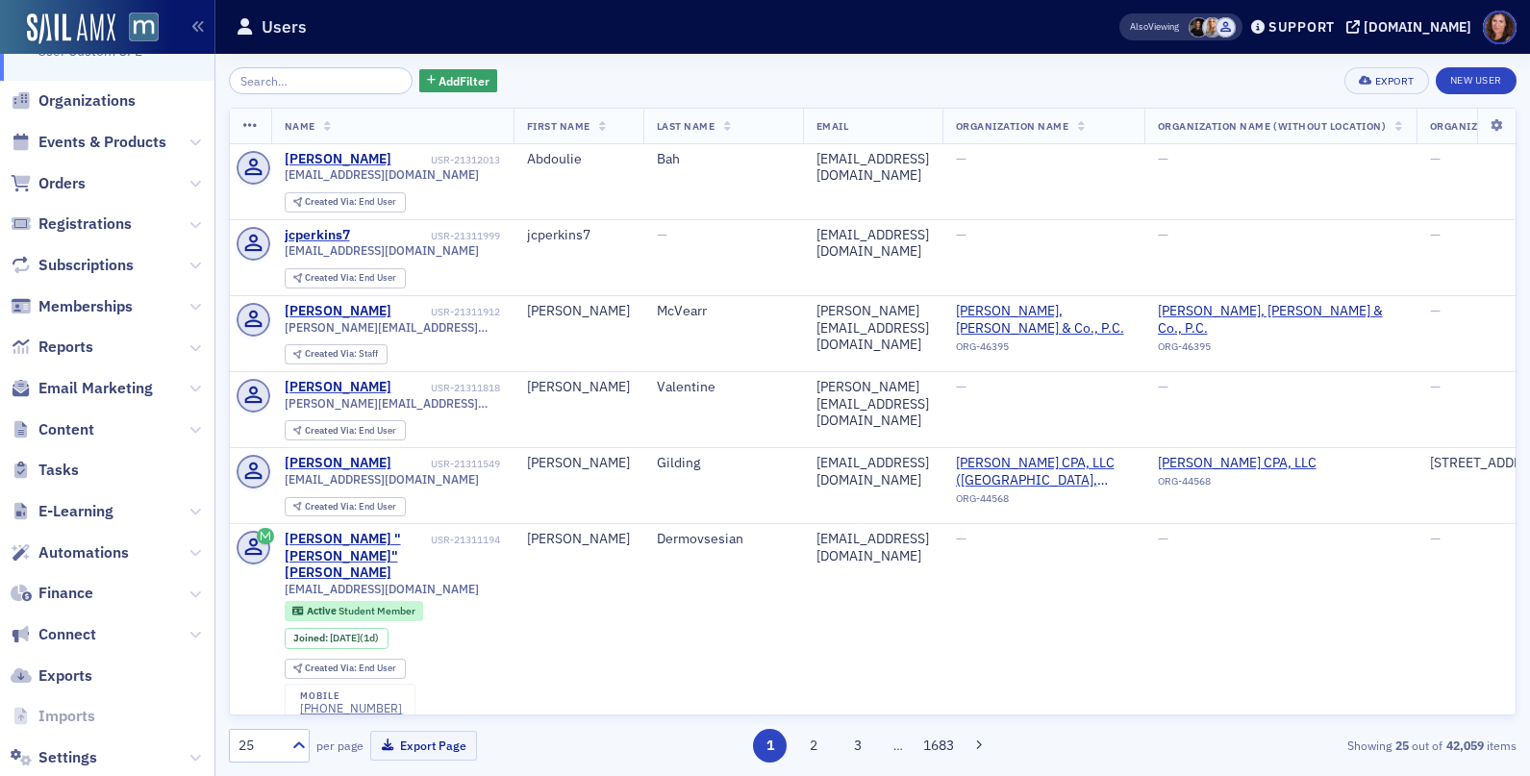
scroll to position [170, 0]
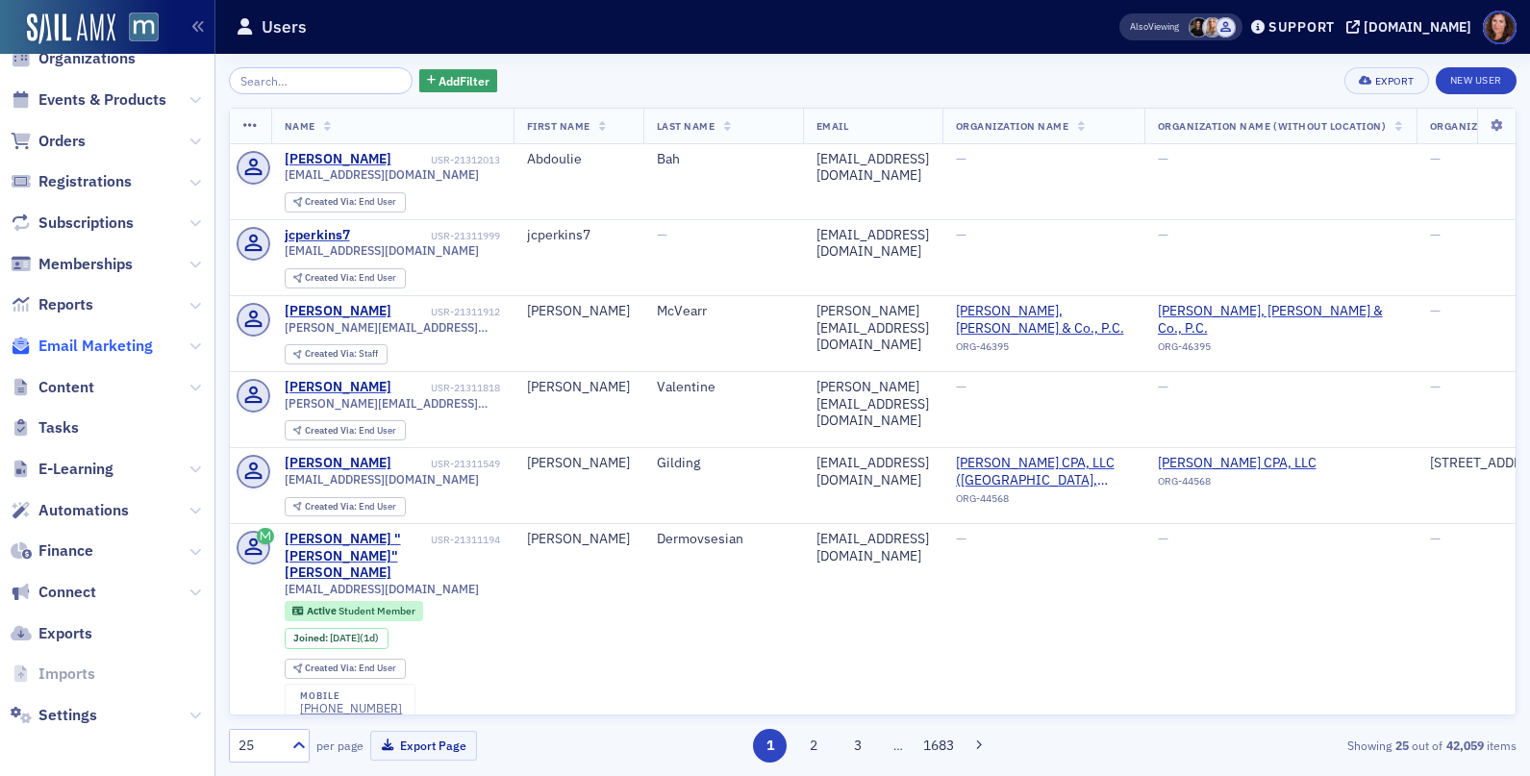
click at [102, 347] on span "Email Marketing" at bounding box center [95, 346] width 114 height 21
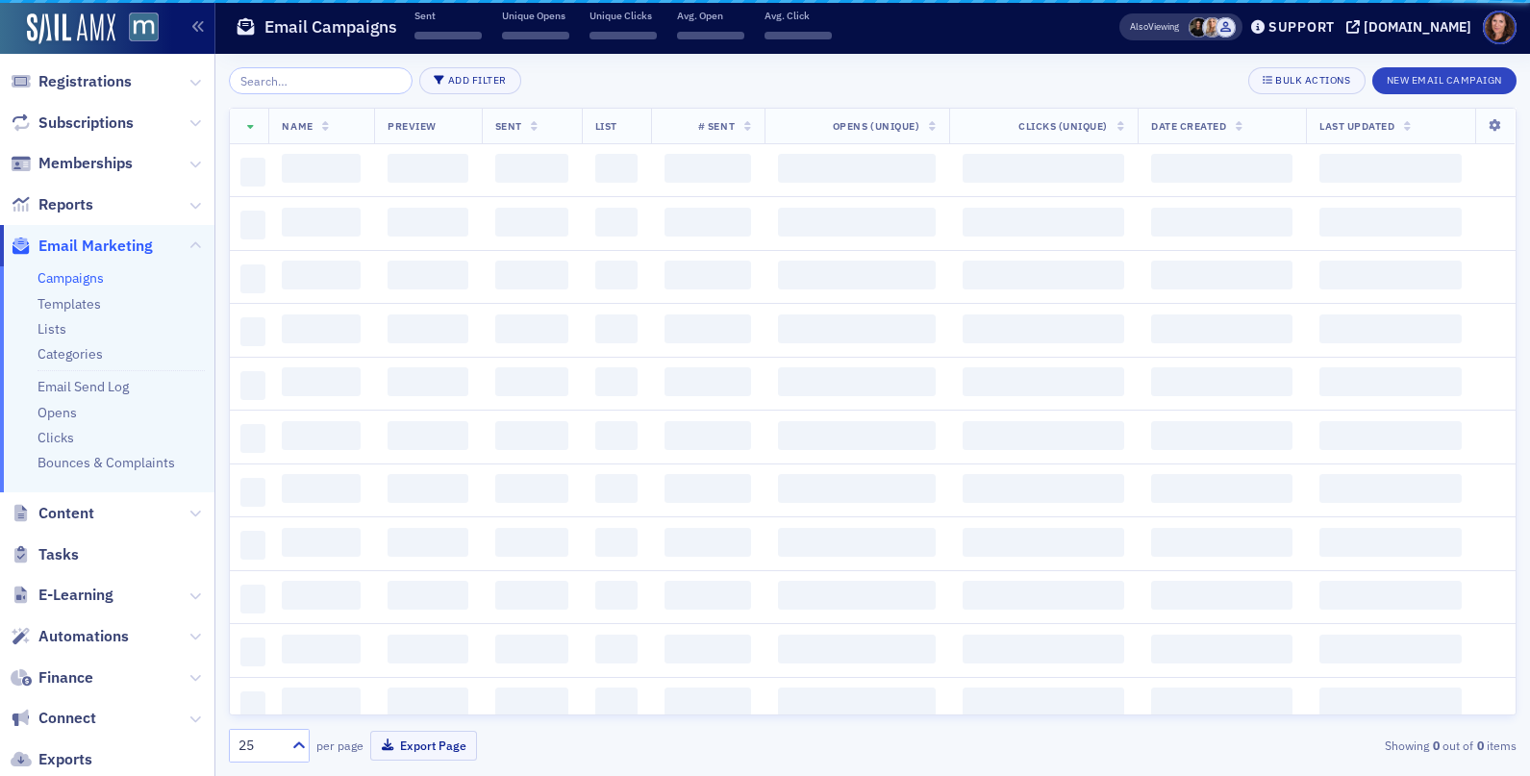
scroll to position [70, 0]
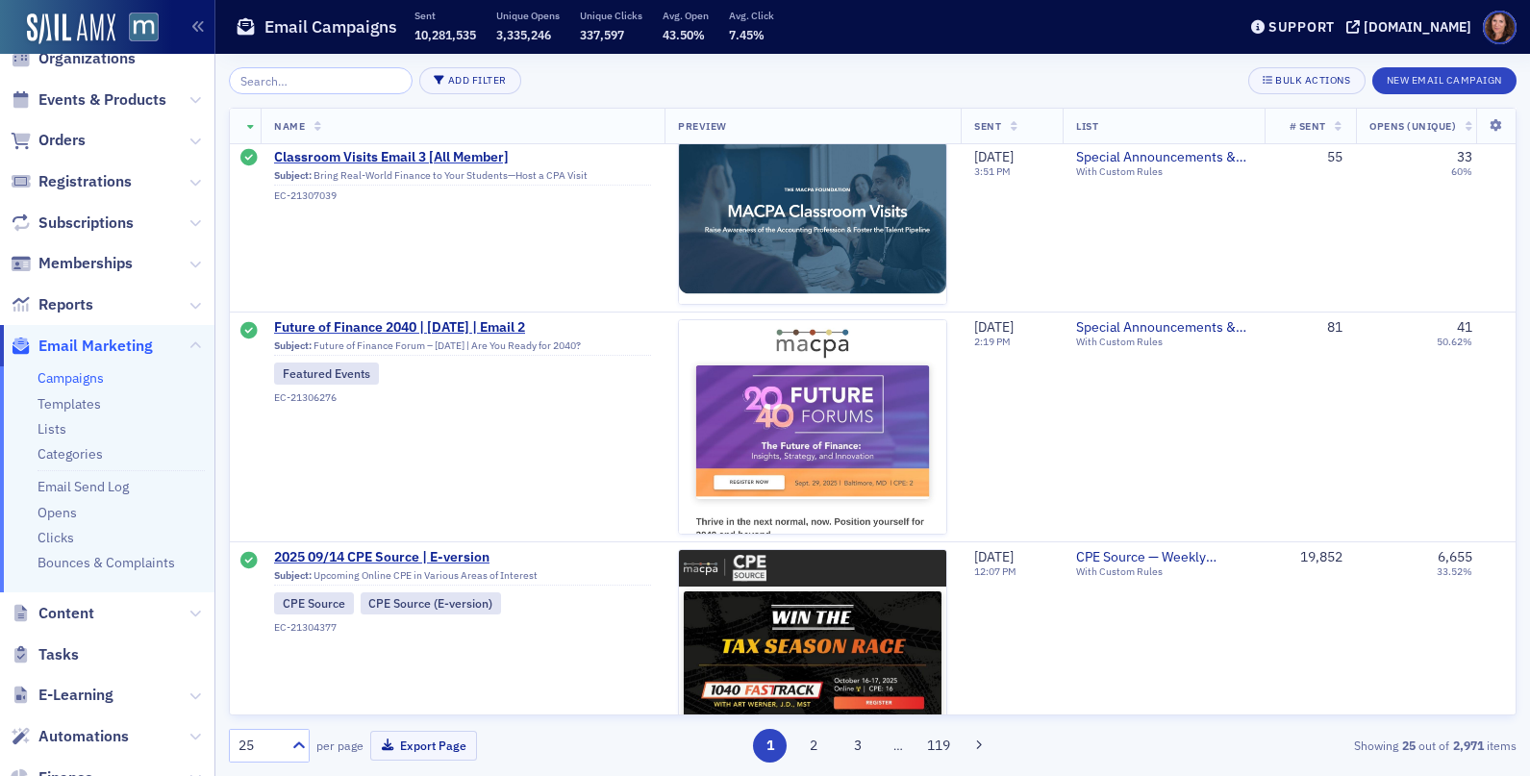
scroll to position [3510, 0]
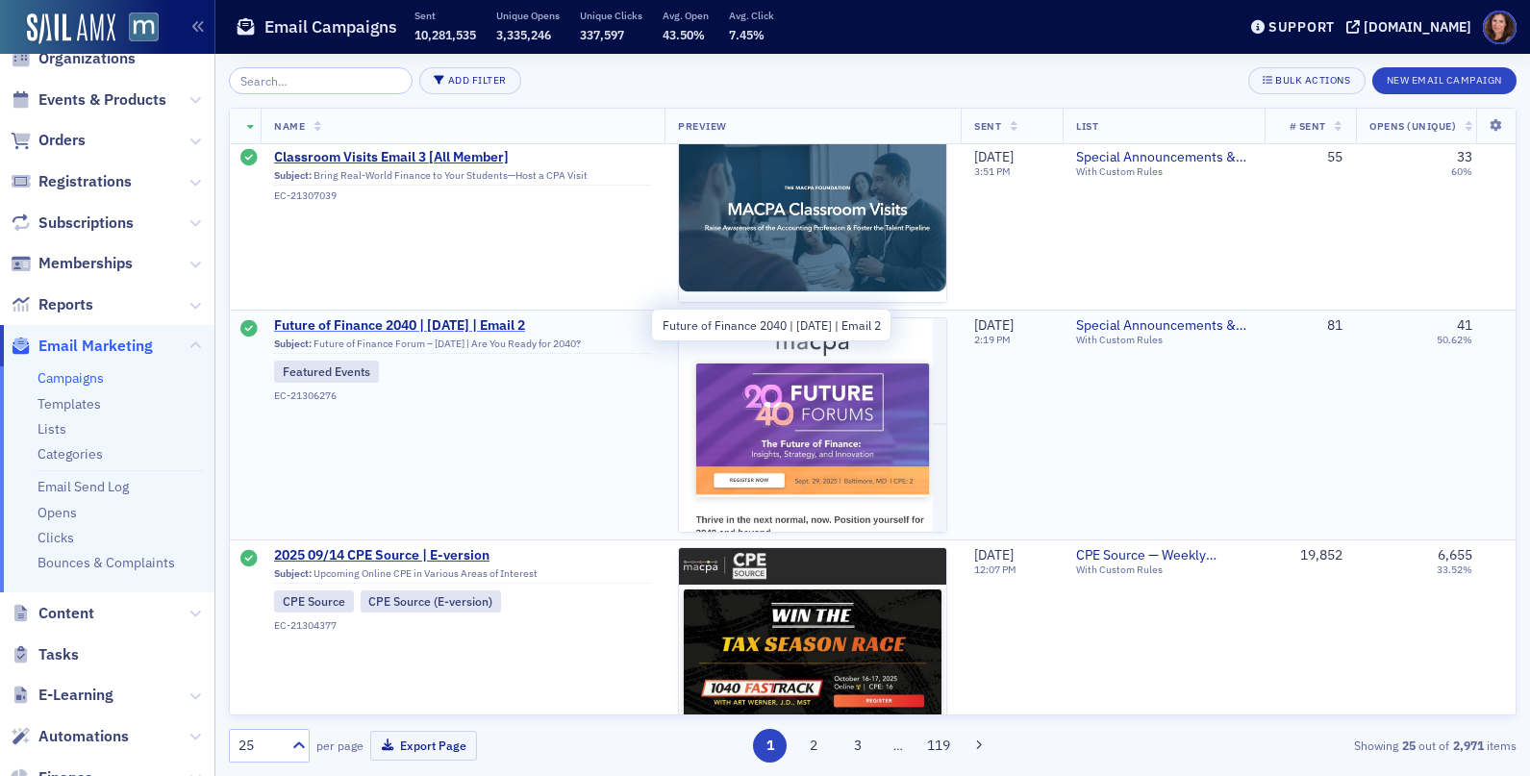
click at [385, 327] on span "Future of Finance 2040 | [DATE] | Email 2" at bounding box center [462, 325] width 377 height 17
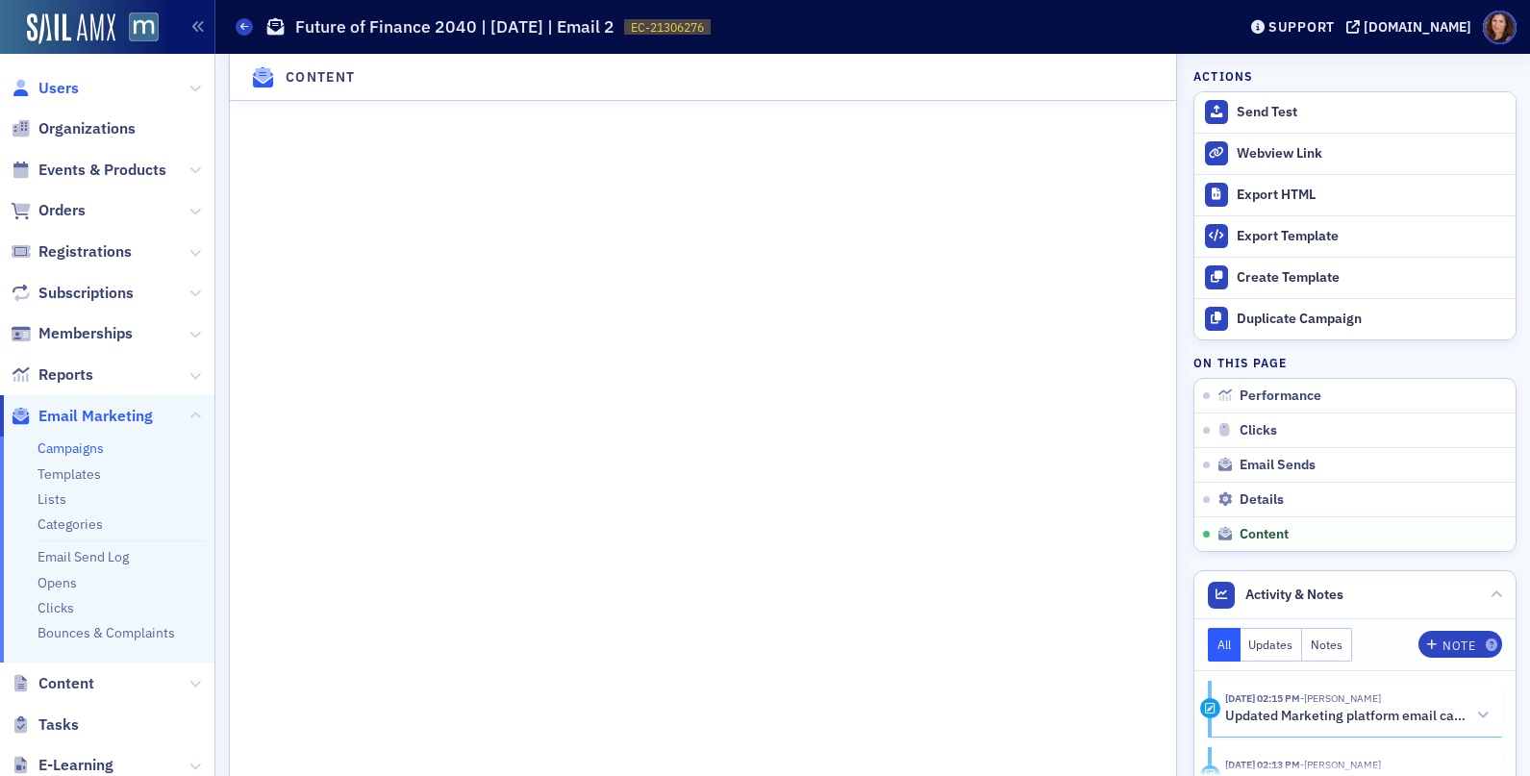
click at [75, 93] on span "Users" at bounding box center [58, 88] width 40 height 21
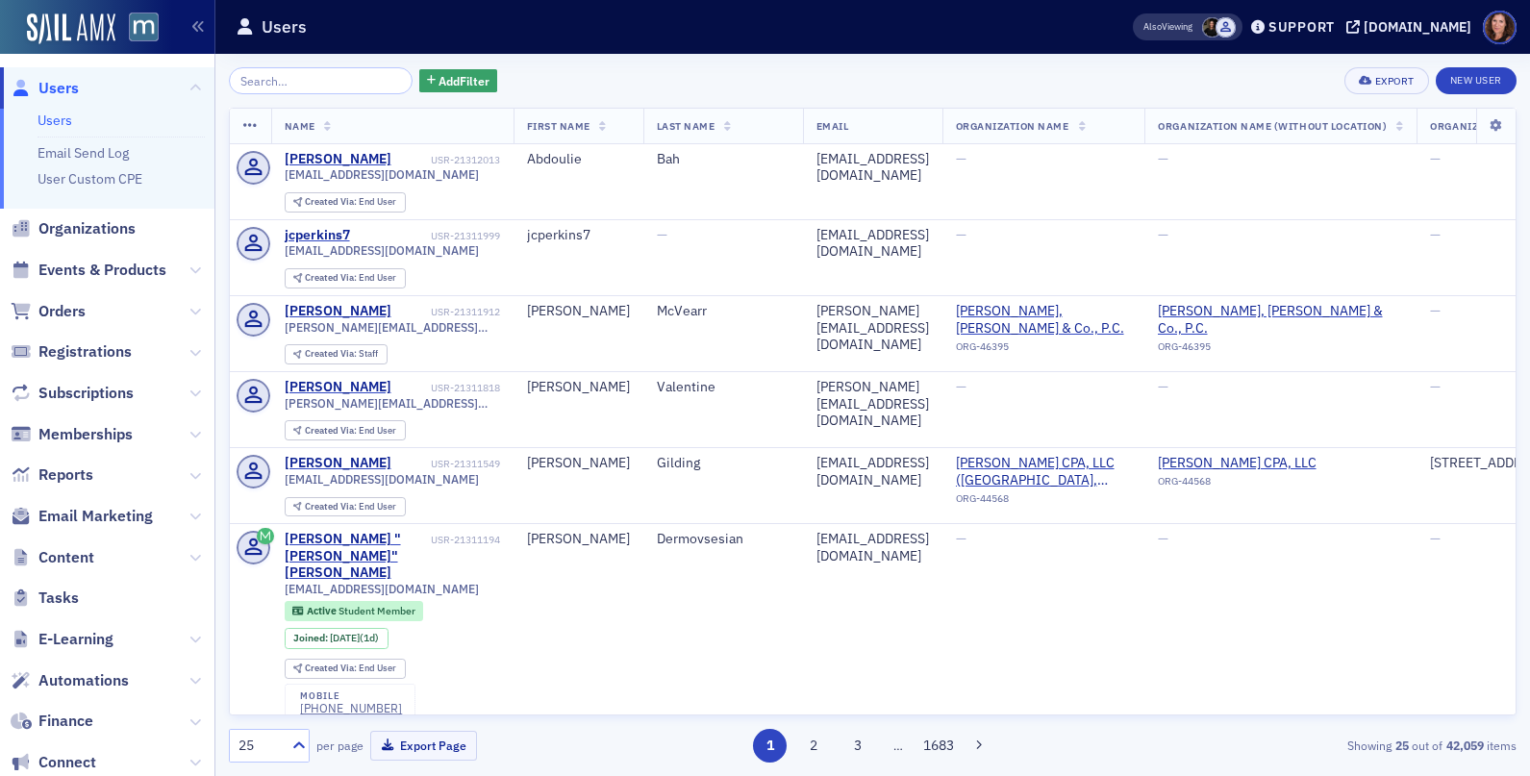
click at [306, 82] on input "search" at bounding box center [321, 80] width 184 height 27
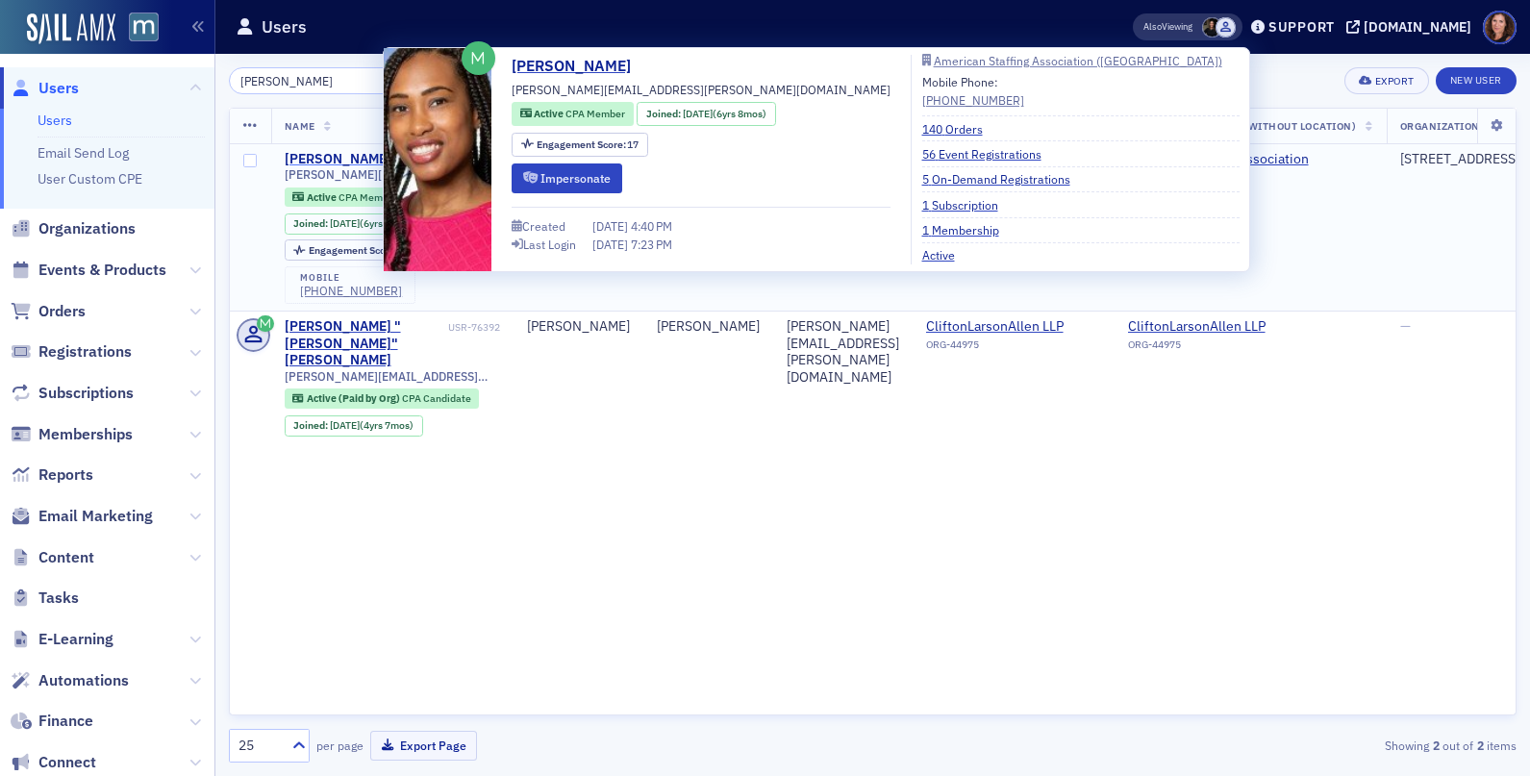
type input "[PERSON_NAME]"
click at [348, 162] on div "[PERSON_NAME]" at bounding box center [338, 159] width 107 height 17
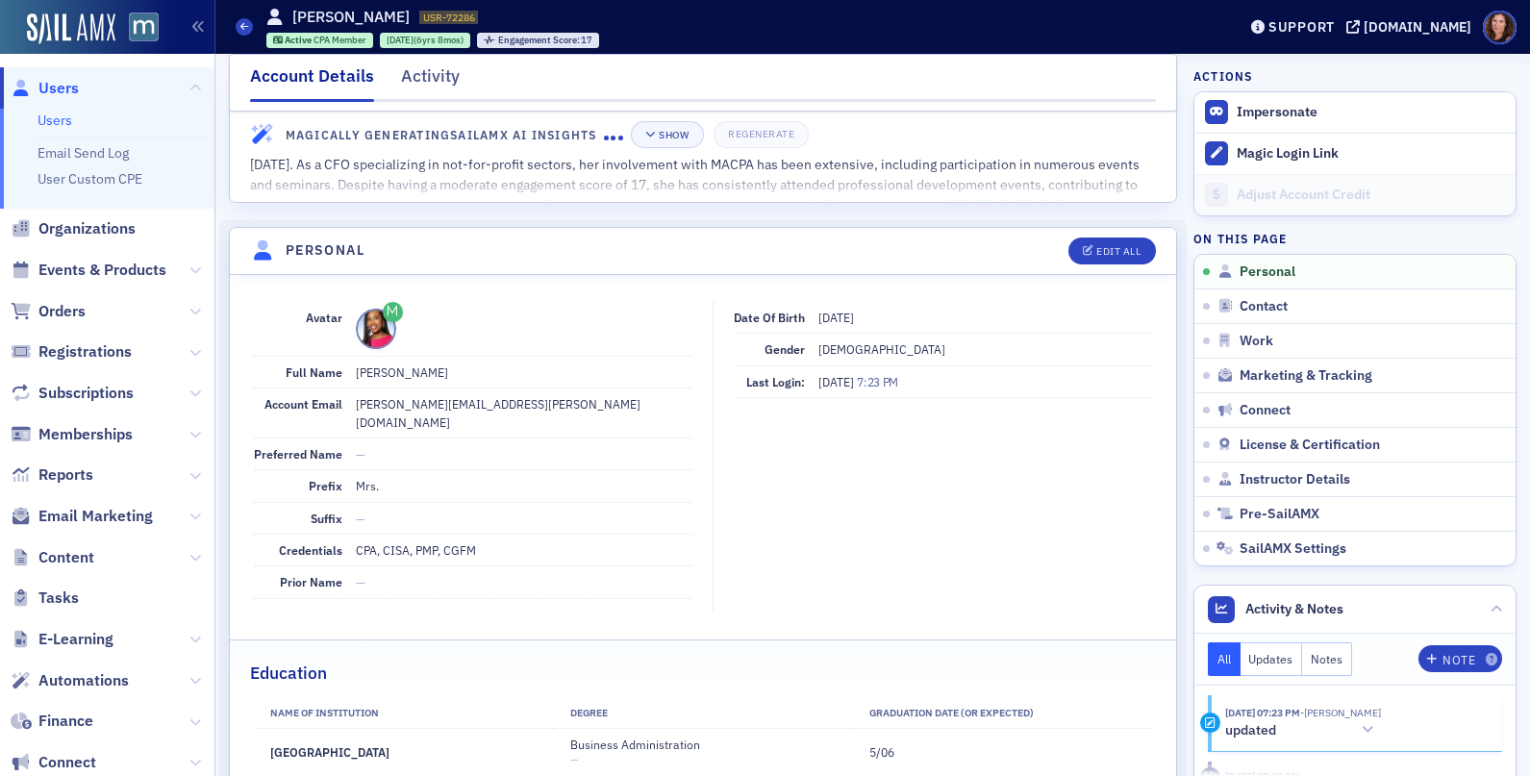
scroll to position [81, 0]
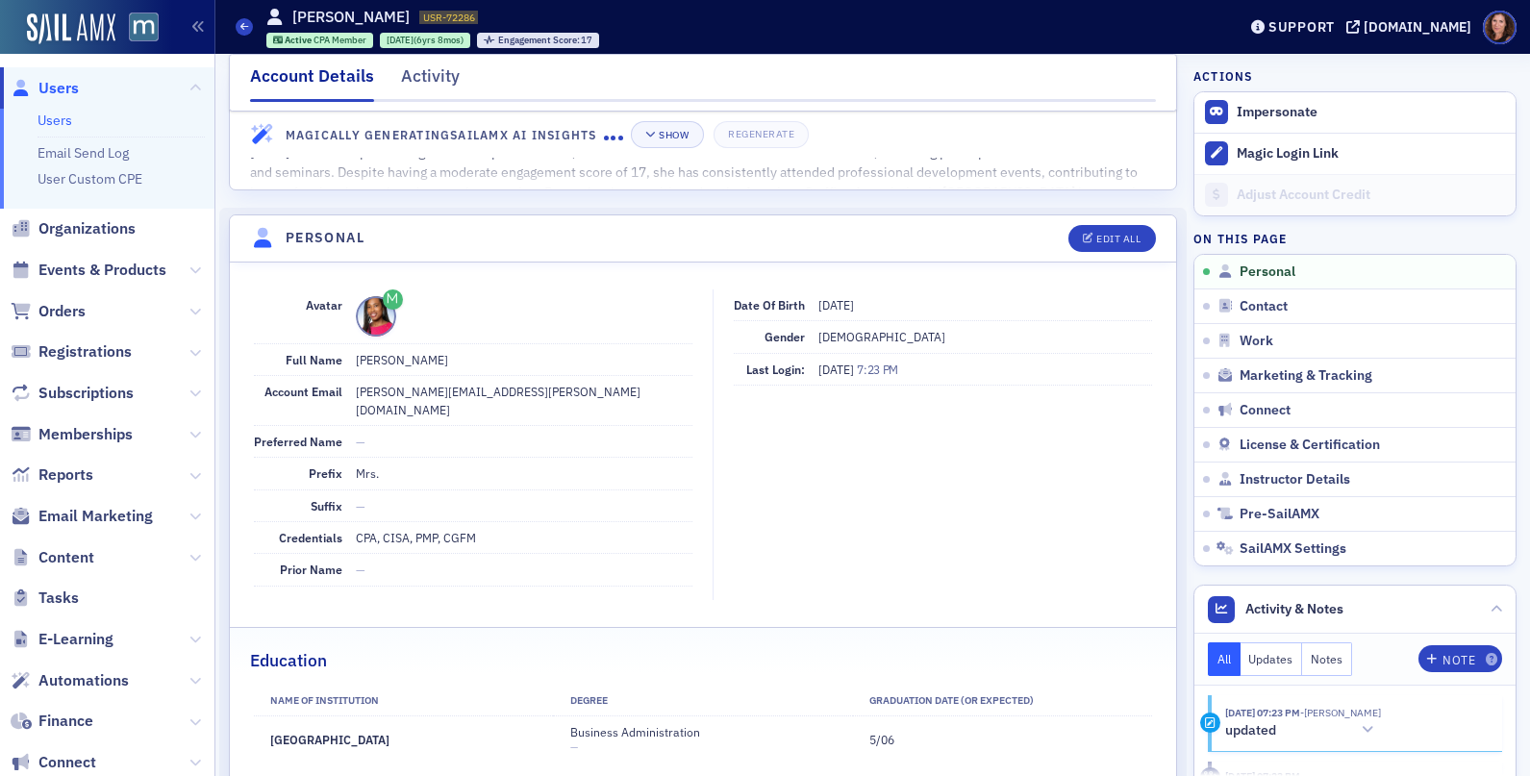
click at [426, 522] on dd "CPA, CISA, PMP, CGFM" at bounding box center [524, 537] width 337 height 31
copy dd "CPA, CISA, PMP, CGFM"
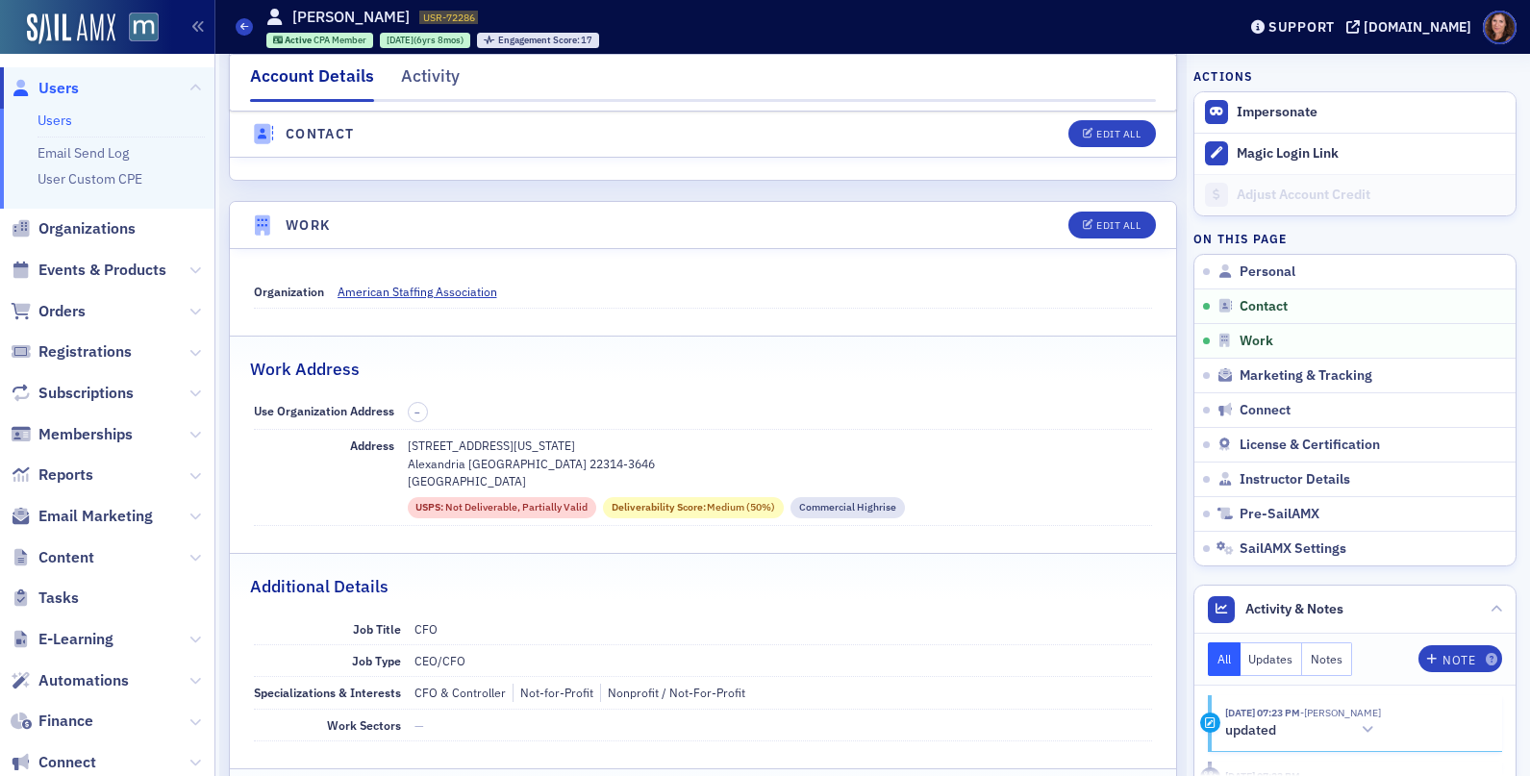
scroll to position [1169, 0]
